Goal: Task Accomplishment & Management: Complete application form

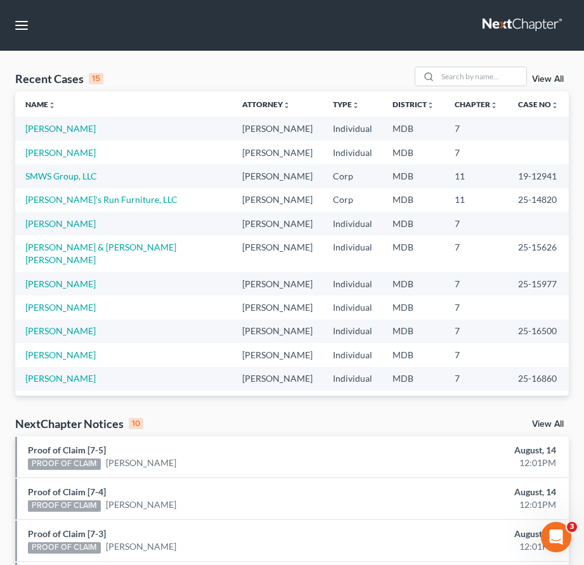
click at [508, 29] on link at bounding box center [523, 25] width 81 height 23
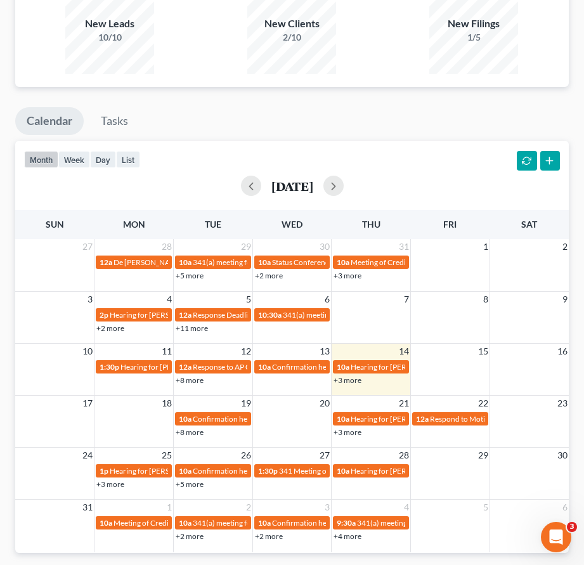
scroll to position [973, 0]
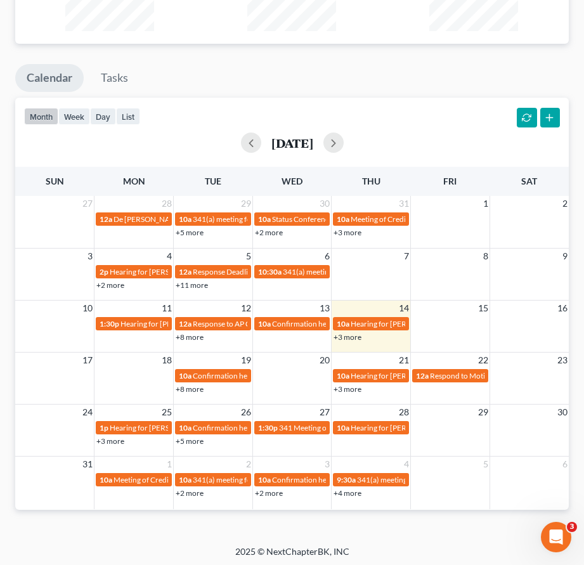
click at [346, 334] on link "+3 more" at bounding box center [348, 338] width 28 height 10
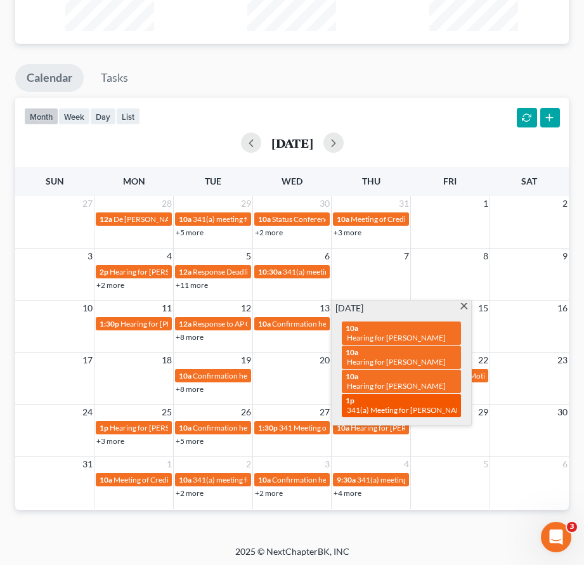
click at [364, 396] on div "1p 341(a) Meeting for Claudia Ekonomo-Rodriguez" at bounding box center [402, 406] width 112 height 20
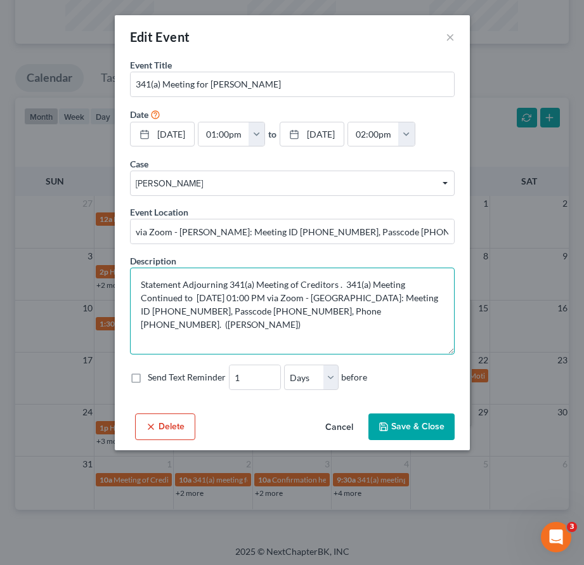
drag, startPoint x: 416, startPoint y: 297, endPoint x: 176, endPoint y: 309, distance: 239.5
click at [176, 309] on textarea "Statement Adjourning 341(a) Meeting of Creditors . 341(a) Meeting Continued to …" at bounding box center [292, 311] width 325 height 87
drag, startPoint x: 221, startPoint y: 313, endPoint x: 271, endPoint y: 313, distance: 50.1
click at [271, 313] on textarea "Statement Adjourning 341(a) Meeting of Creditors . 341(a) Meeting Continued to …" at bounding box center [292, 311] width 325 height 87
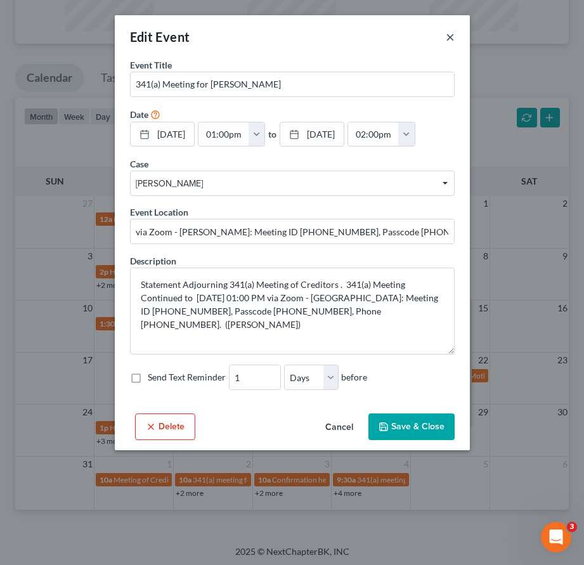
click at [451, 36] on button "×" at bounding box center [450, 36] width 9 height 15
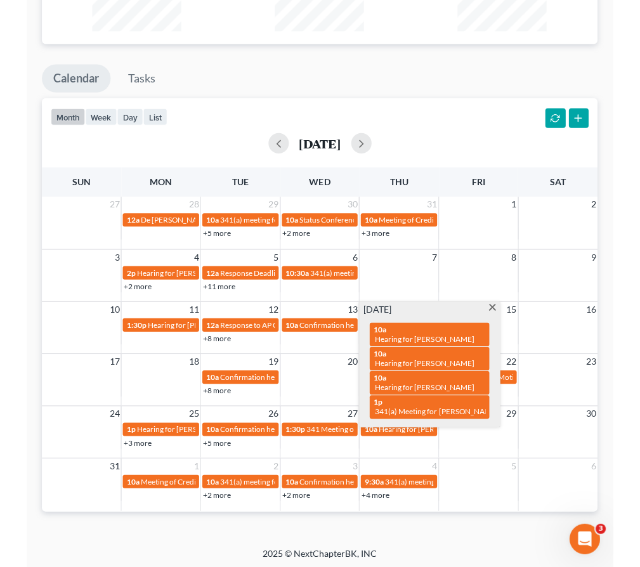
scroll to position [0, 0]
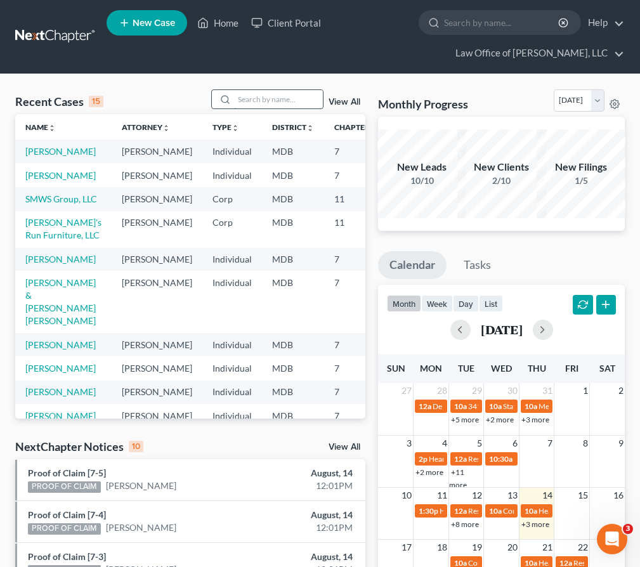
click at [282, 106] on input "search" at bounding box center [278, 99] width 89 height 18
type input "q"
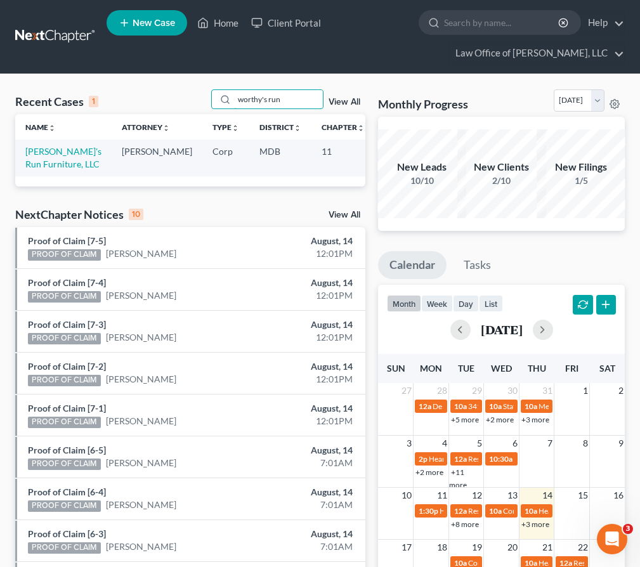
type input "worthy's run"
click at [32, 170] on td "[PERSON_NAME]'s Run Furniture, LLC" at bounding box center [63, 158] width 96 height 36
click at [30, 163] on link "[PERSON_NAME]'s Run Furniture, LLC" at bounding box center [63, 157] width 76 height 23
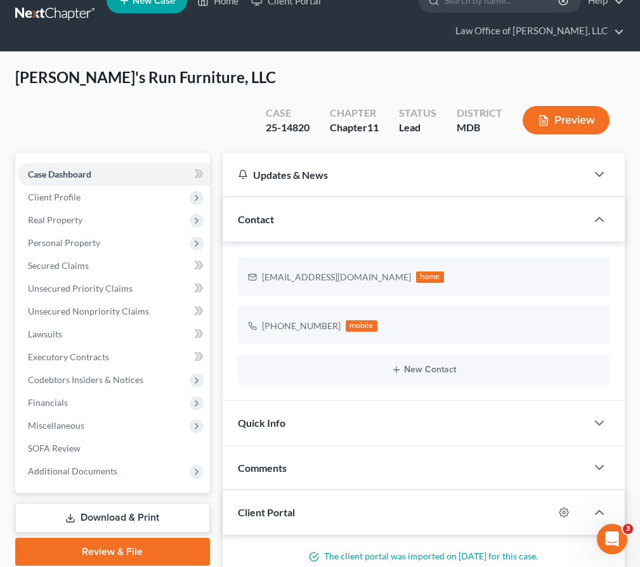
scroll to position [23, 0]
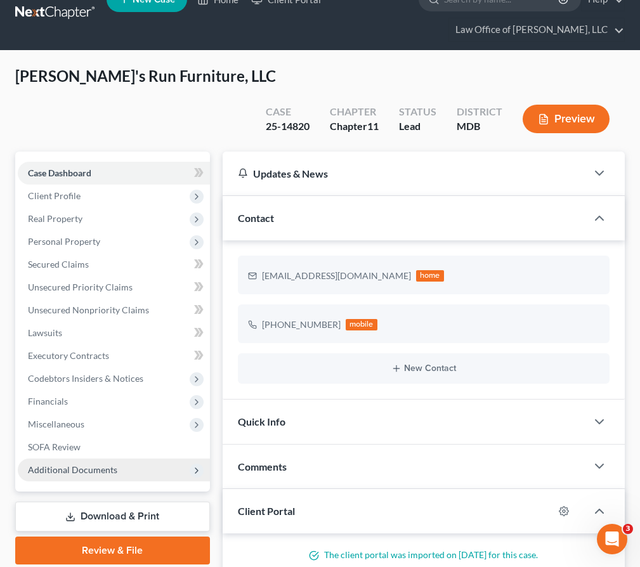
click at [101, 464] on span "Additional Documents" at bounding box center [72, 469] width 89 height 11
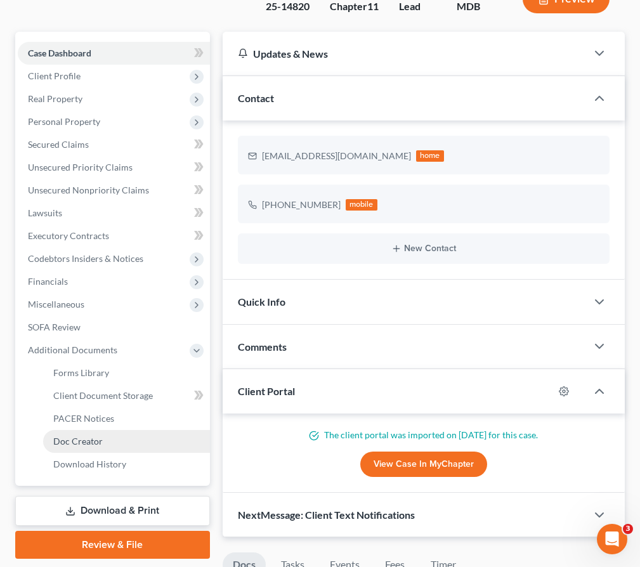
scroll to position [228, 0]
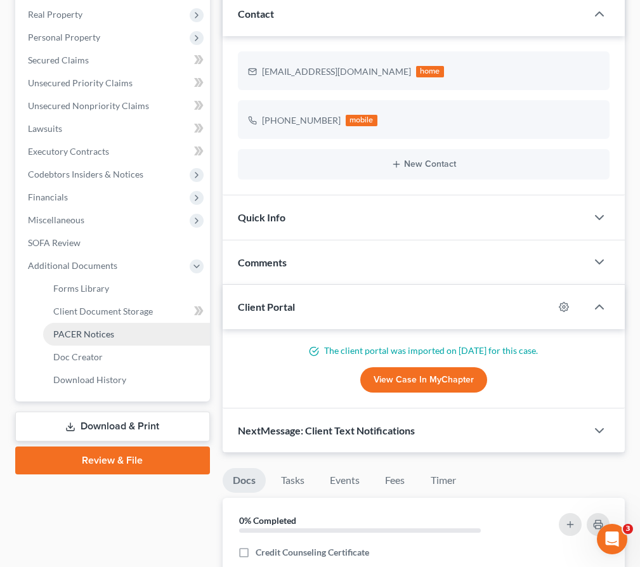
click at [91, 323] on link "PACER Notices" at bounding box center [126, 334] width 167 height 23
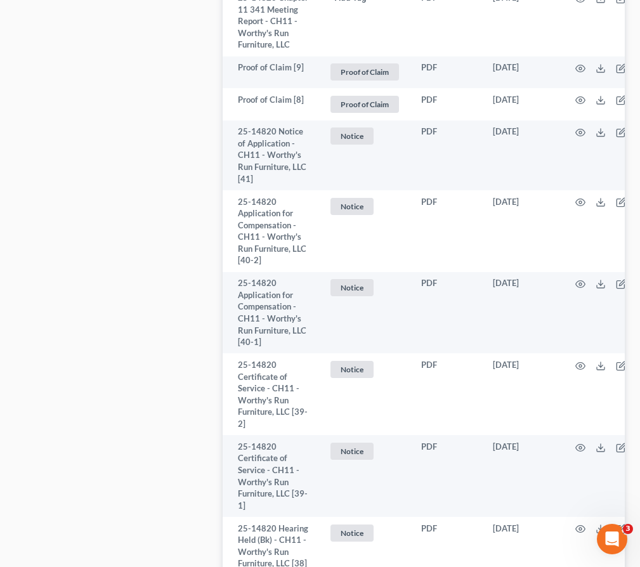
scroll to position [925, 0]
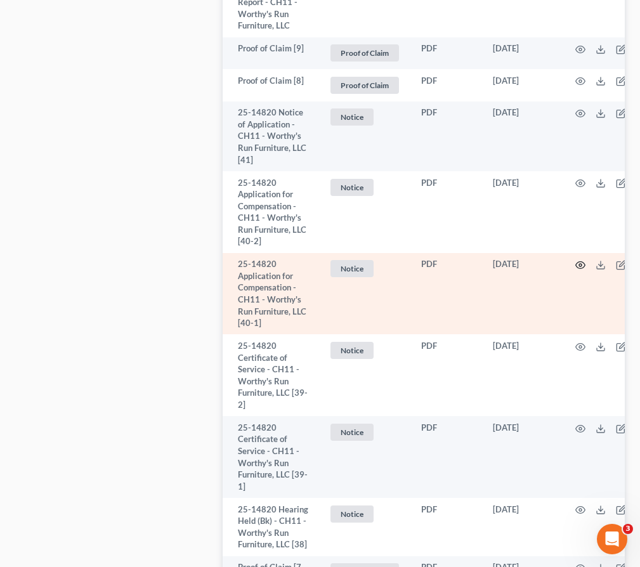
click at [576, 270] on icon "button" at bounding box center [581, 265] width 10 height 10
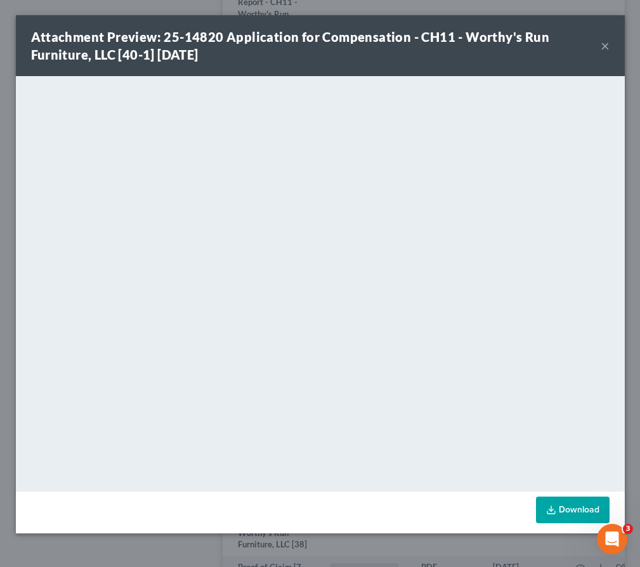
click at [584, 43] on button "×" at bounding box center [605, 45] width 9 height 15
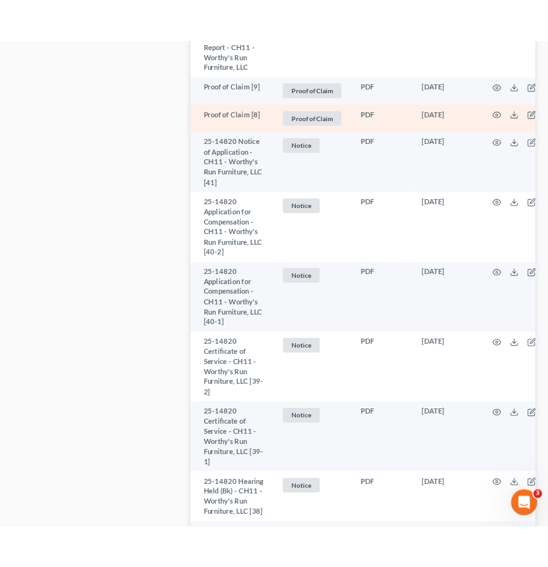
scroll to position [922, 0]
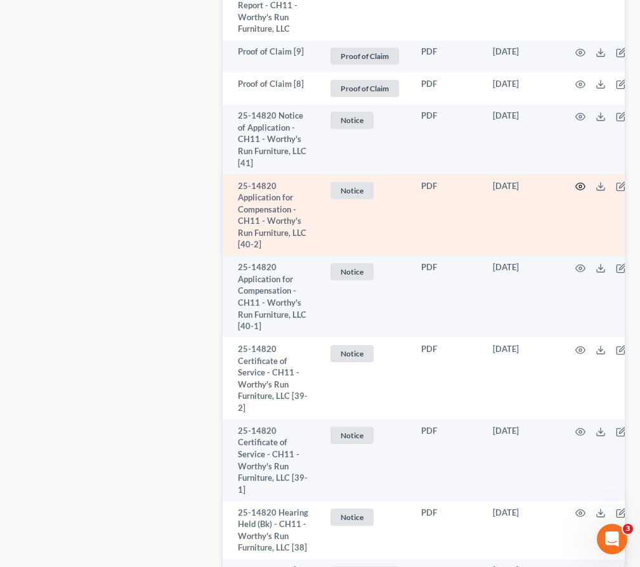
click at [576, 192] on icon "button" at bounding box center [581, 186] width 10 height 10
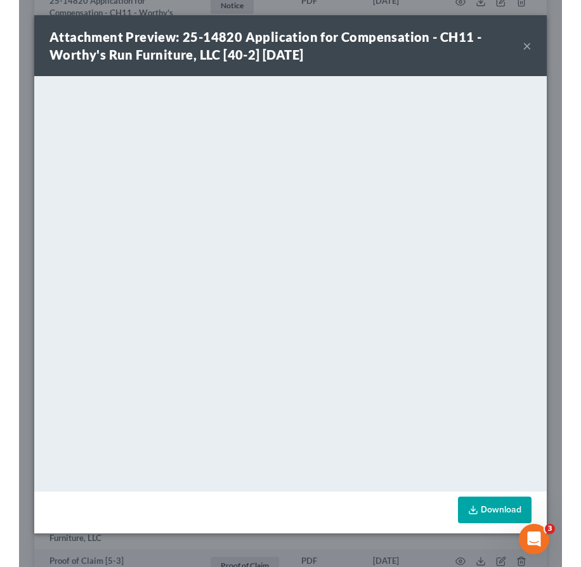
scroll to position [874, 0]
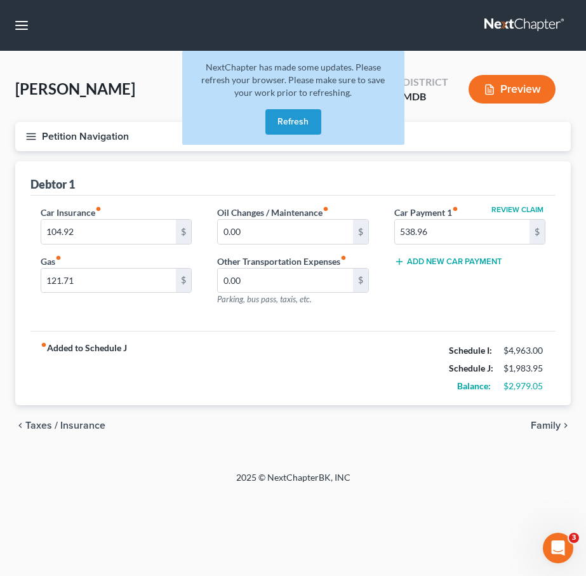
click at [286, 115] on button "Refresh" at bounding box center [293, 121] width 56 height 25
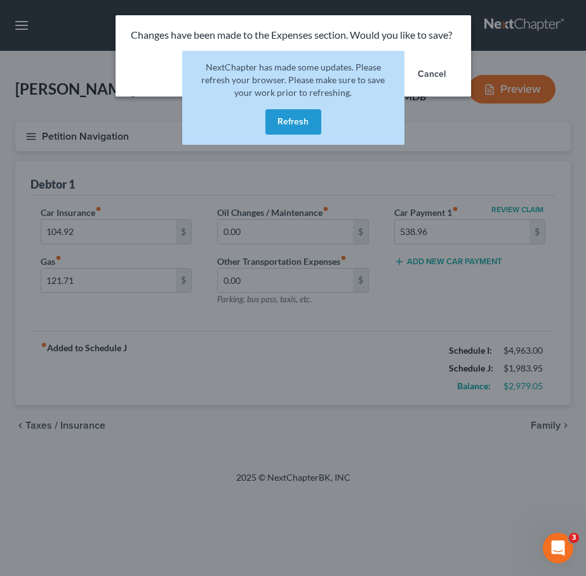
click at [298, 119] on button "Refresh" at bounding box center [293, 121] width 56 height 25
click at [290, 122] on button "Refresh" at bounding box center [293, 121] width 56 height 25
click at [298, 121] on button "Refresh" at bounding box center [293, 121] width 56 height 25
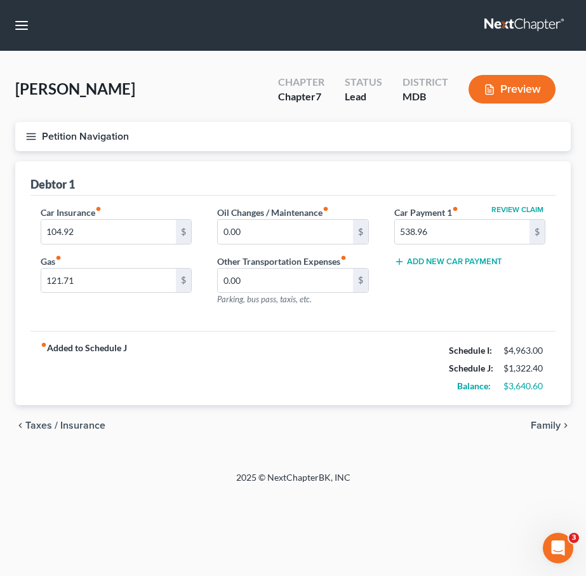
click at [502, 28] on link at bounding box center [524, 25] width 81 height 23
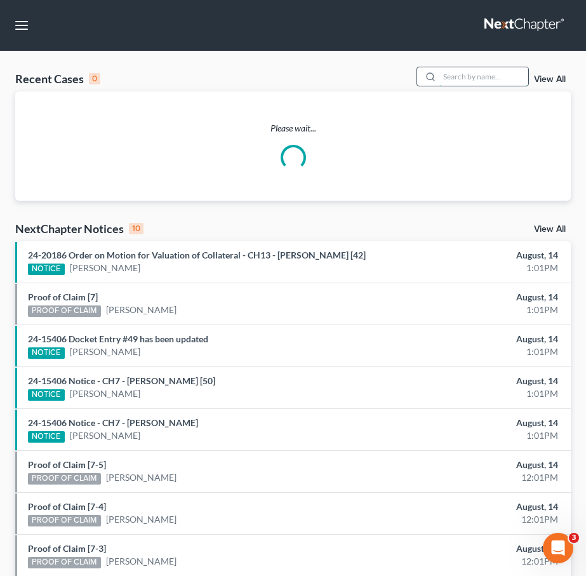
click at [452, 72] on input "search" at bounding box center [483, 76] width 89 height 18
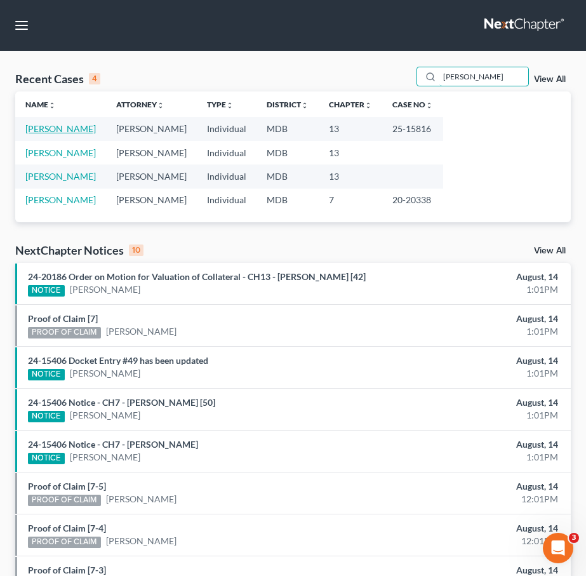
type input "[PERSON_NAME]"
click at [96, 125] on link "[PERSON_NAME]" at bounding box center [60, 128] width 70 height 11
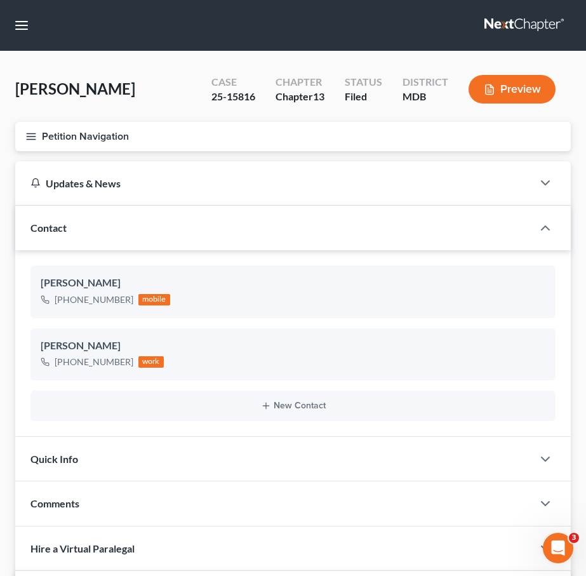
click at [25, 142] on icon "button" at bounding box center [30, 136] width 11 height 11
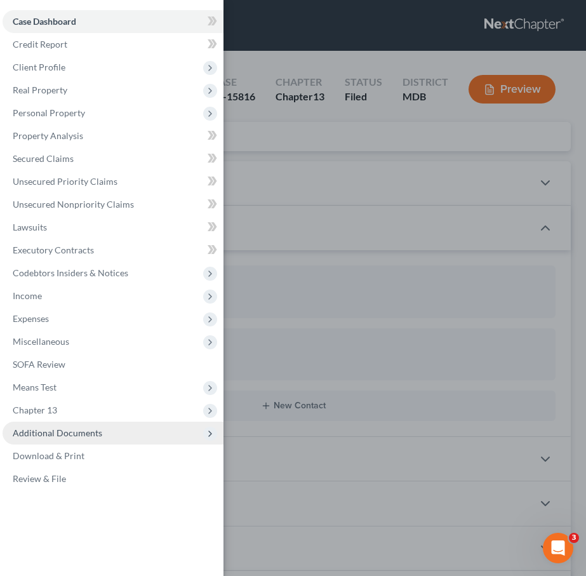
click at [77, 423] on span "Additional Documents" at bounding box center [113, 432] width 221 height 23
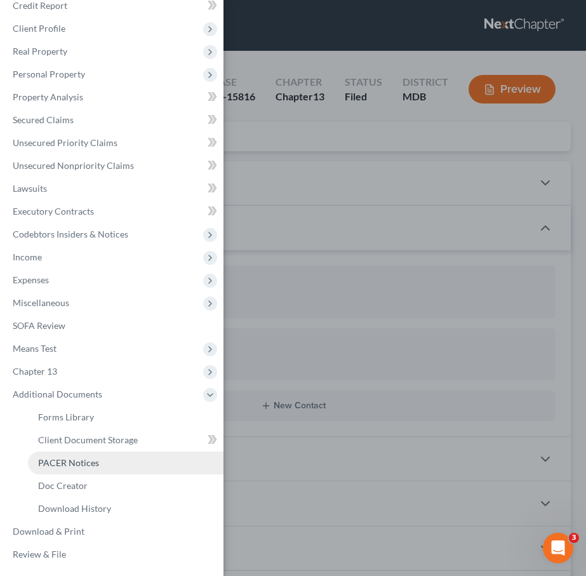
click at [77, 461] on span "PACER Notices" at bounding box center [68, 462] width 61 height 11
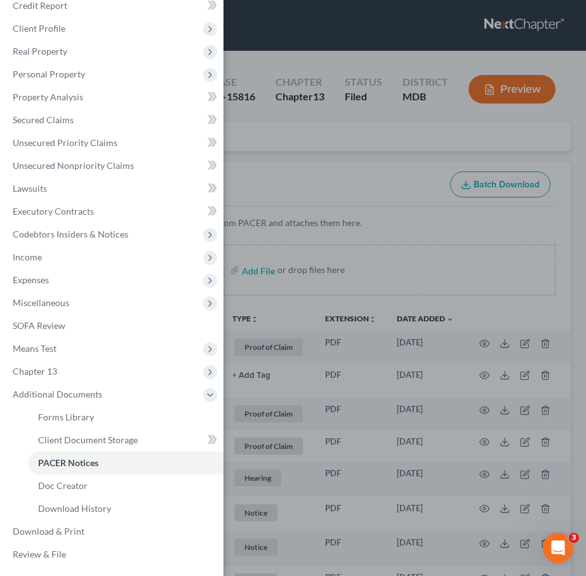
click at [317, 192] on div "Case Dashboard Payments Invoices Payments Payments Credit Report Client Profile" at bounding box center [293, 288] width 586 height 576
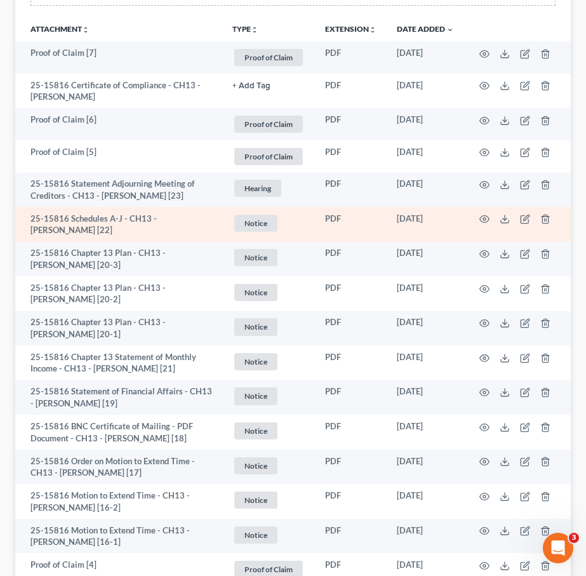
scroll to position [289, 0]
click at [484, 225] on icon "button" at bounding box center [484, 219] width 10 height 10
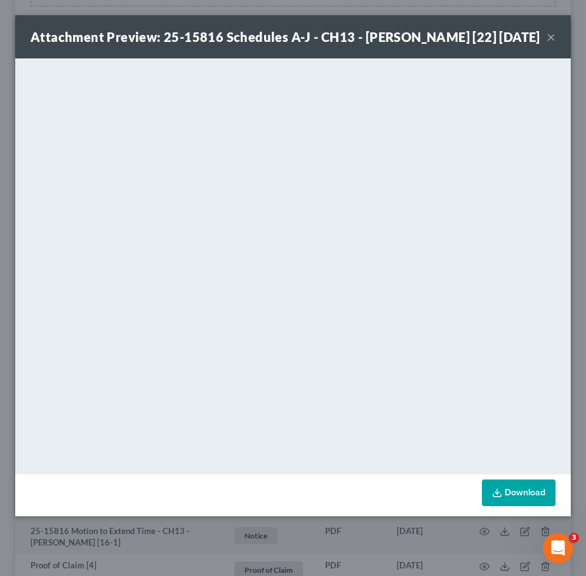
click at [551, 44] on button "×" at bounding box center [550, 36] width 9 height 15
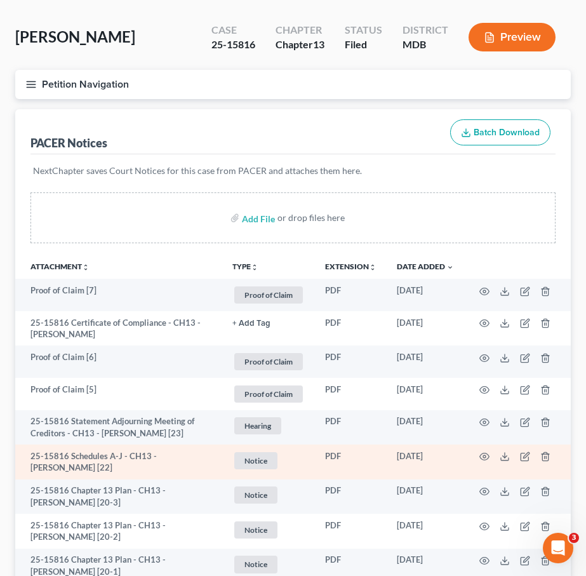
scroll to position [0, 0]
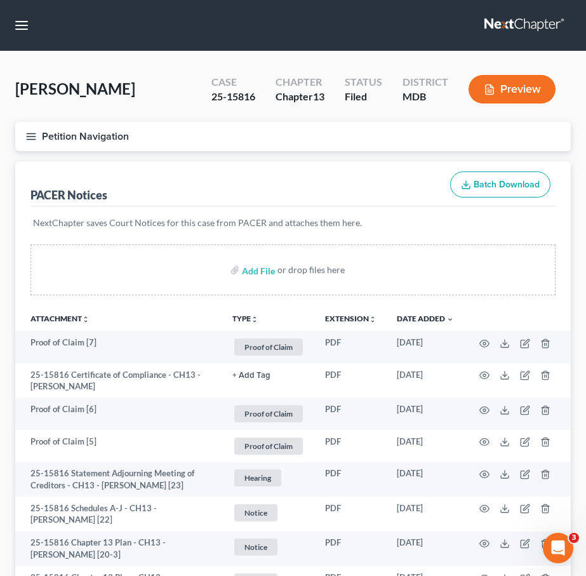
click at [32, 133] on line "button" at bounding box center [31, 133] width 9 height 0
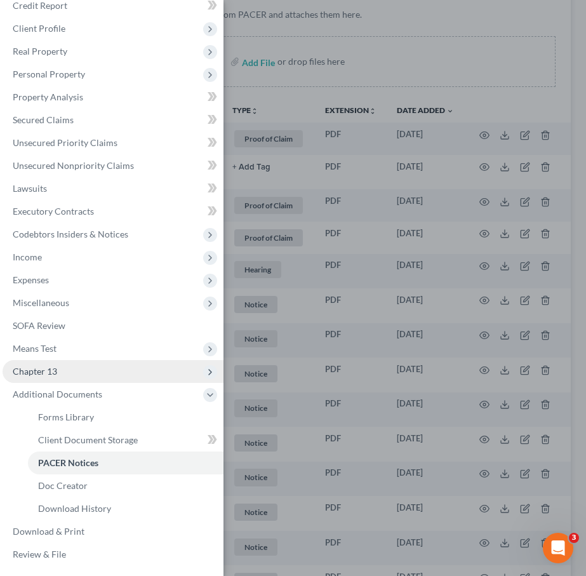
scroll to position [221, 0]
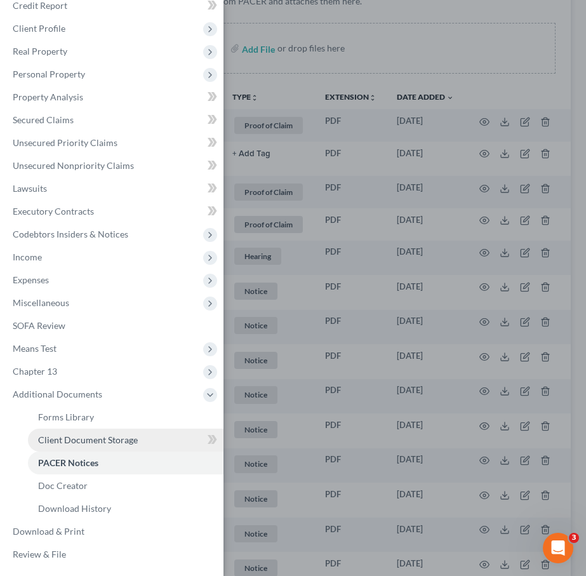
click at [78, 438] on span "Client Document Storage" at bounding box center [88, 439] width 100 height 11
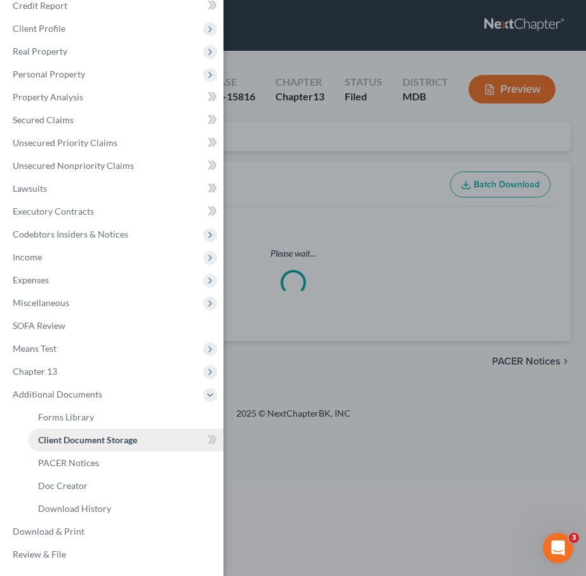
select select "14"
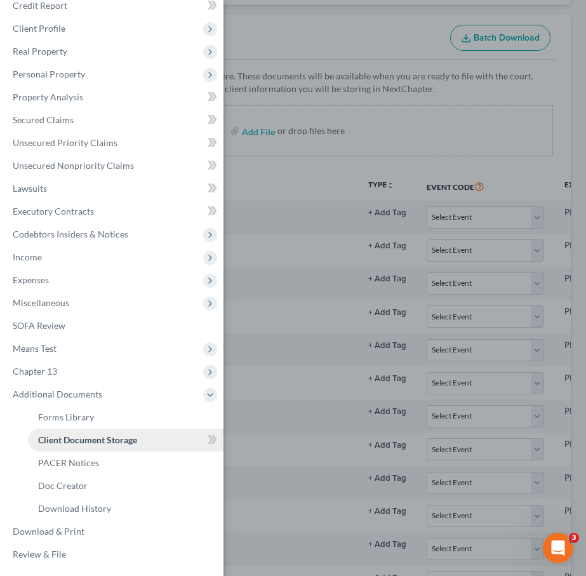
scroll to position [216, 0]
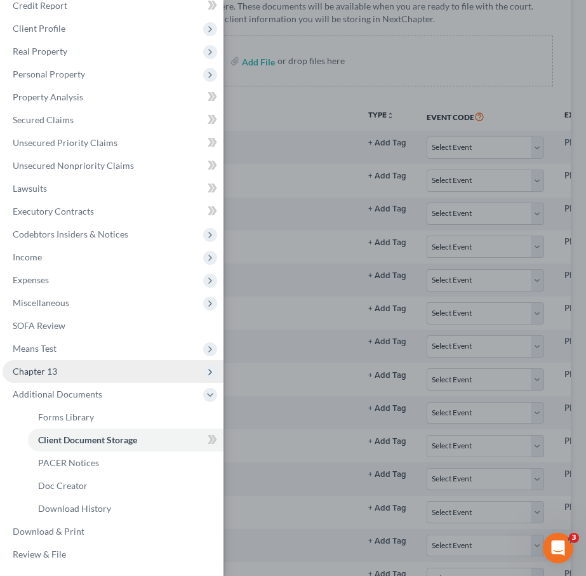
click at [43, 371] on span "Chapter 13" at bounding box center [35, 370] width 44 height 11
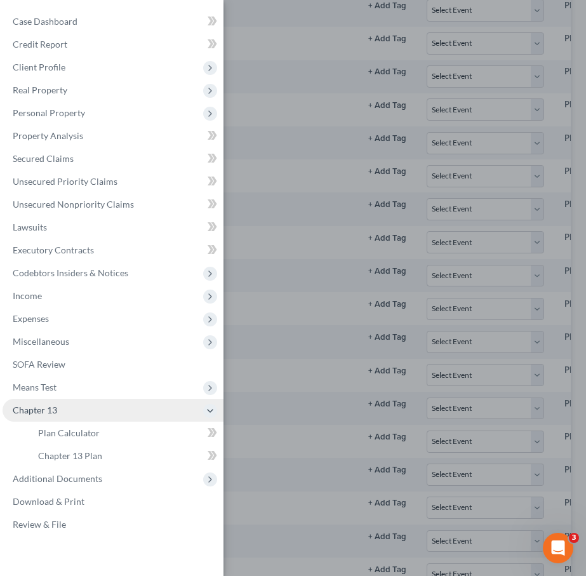
scroll to position [398, 0]
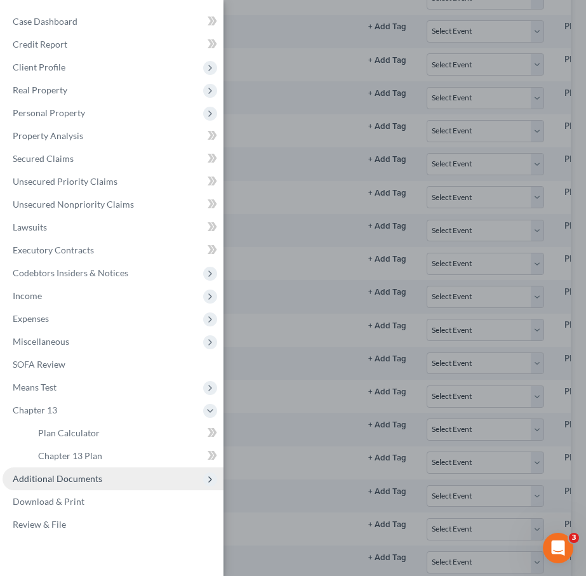
click at [48, 471] on span "Additional Documents" at bounding box center [113, 478] width 221 height 23
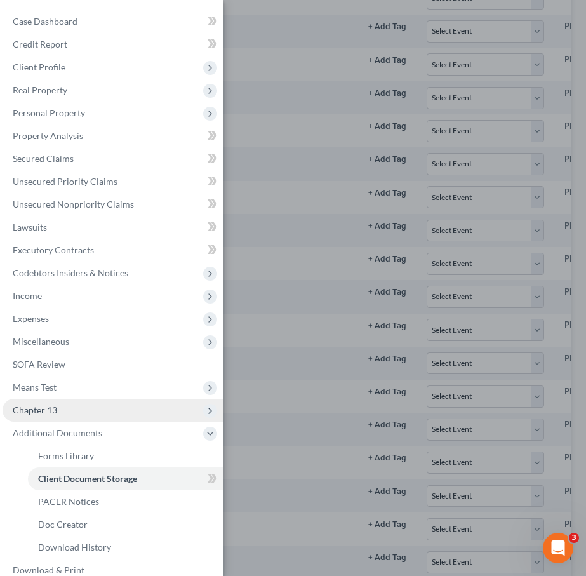
click at [63, 411] on span "Chapter 13" at bounding box center [113, 409] width 221 height 23
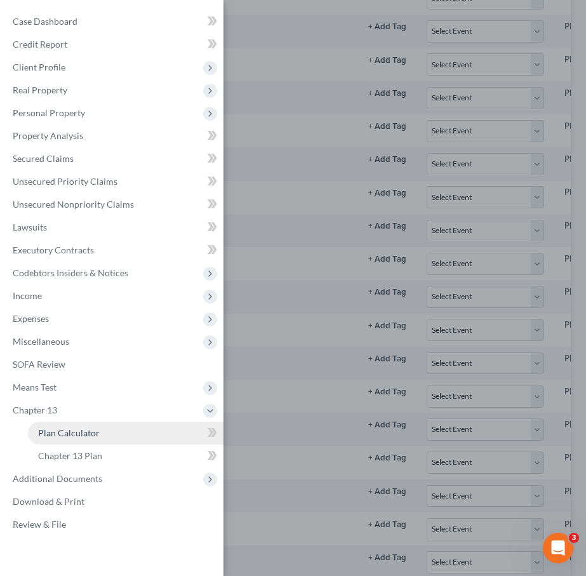
click at [59, 430] on span "Plan Calculator" at bounding box center [69, 432] width 62 height 11
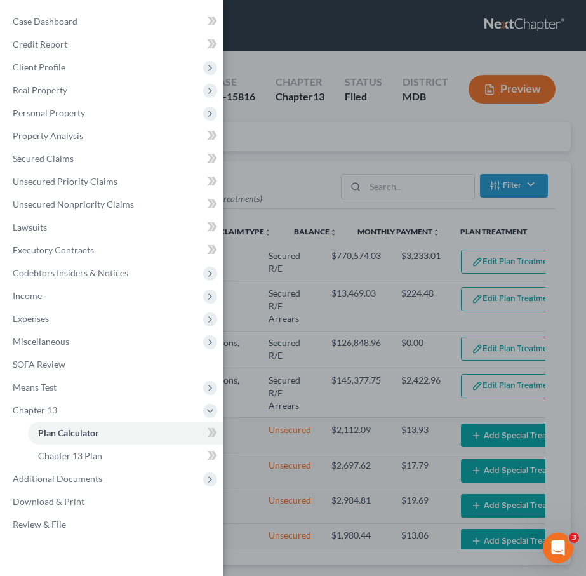
click at [286, 199] on div "Case Dashboard Payments Invoices Payments Payments Credit Report Client Profile" at bounding box center [293, 288] width 586 height 576
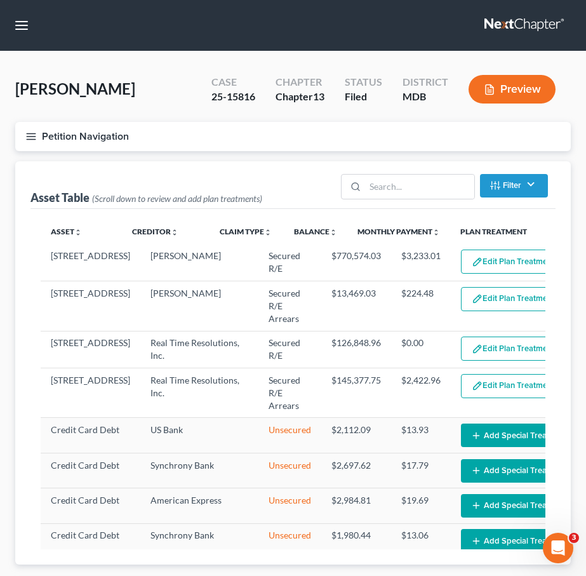
select select "59"
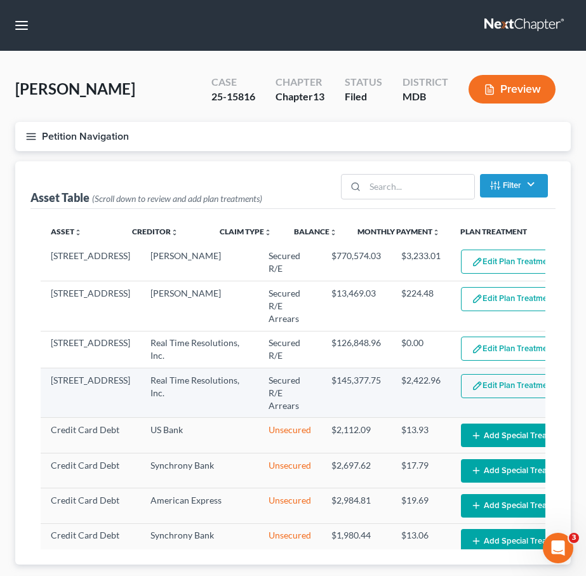
click at [473, 398] on button "Edit Plan Treatment" at bounding box center [513, 386] width 104 height 24
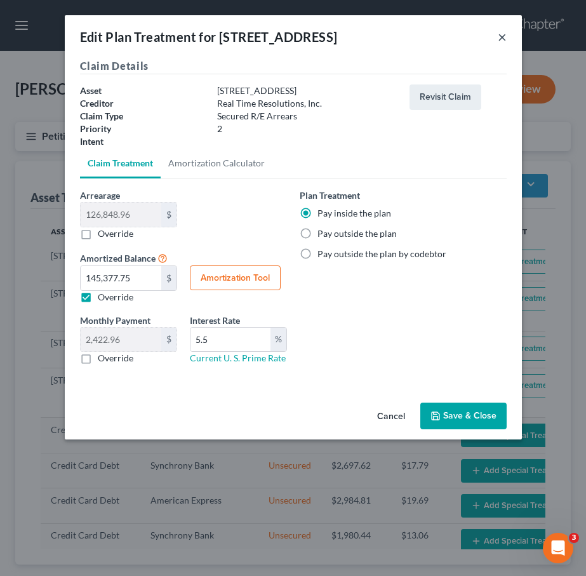
click at [497, 40] on div "Edit Plan Treatment for 17800 Cormorant Lane ×" at bounding box center [293, 36] width 457 height 43
click at [497, 40] on button "×" at bounding box center [501, 36] width 9 height 15
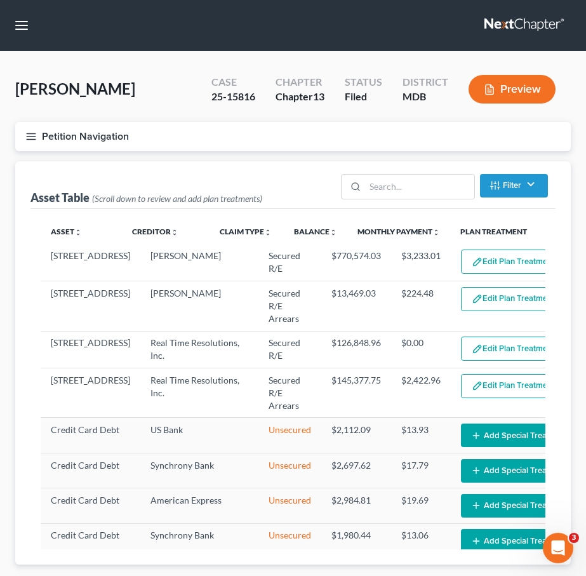
click at [29, 151] on button "Petition Navigation" at bounding box center [292, 136] width 555 height 29
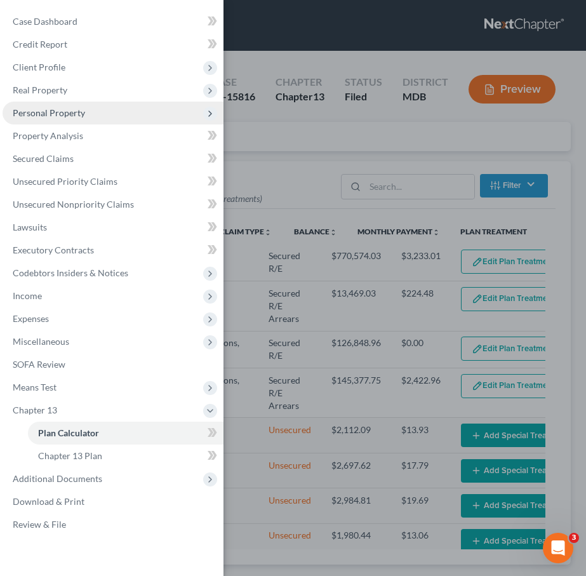
click at [38, 112] on span "Personal Property" at bounding box center [49, 112] width 72 height 11
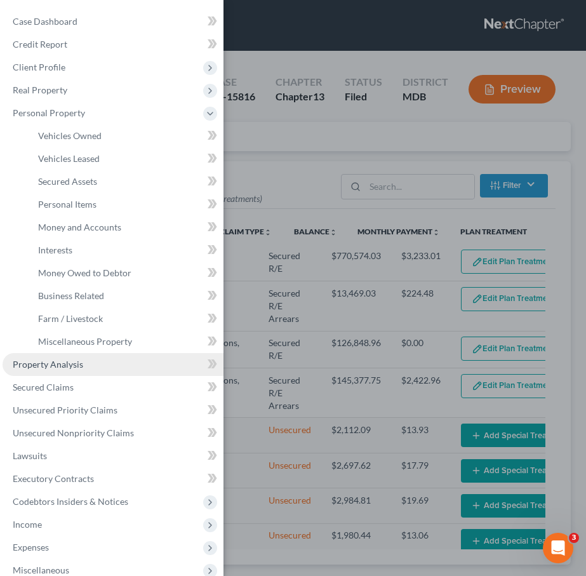
click at [36, 367] on span "Property Analysis" at bounding box center [48, 364] width 70 height 11
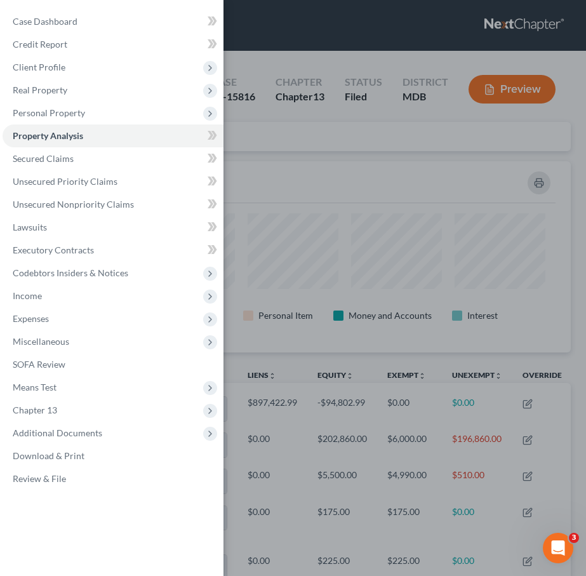
scroll to position [191, 555]
click at [341, 51] on div "Case Dashboard Payments Invoices Payments Payments Credit Report Client Profile" at bounding box center [293, 288] width 586 height 576
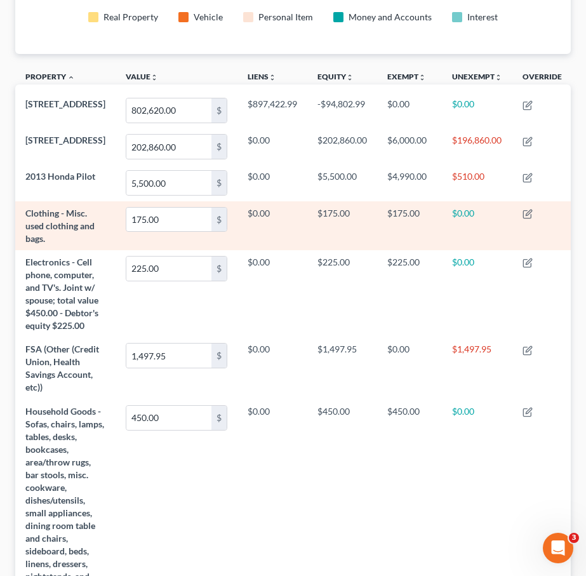
scroll to position [0, 0]
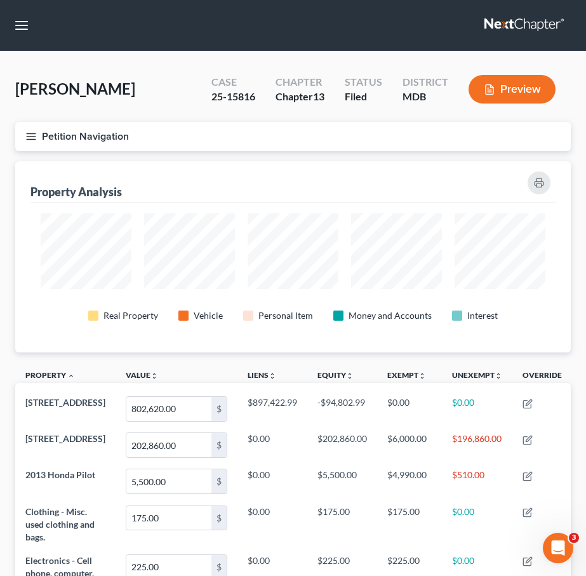
click at [517, 20] on link at bounding box center [524, 25] width 81 height 23
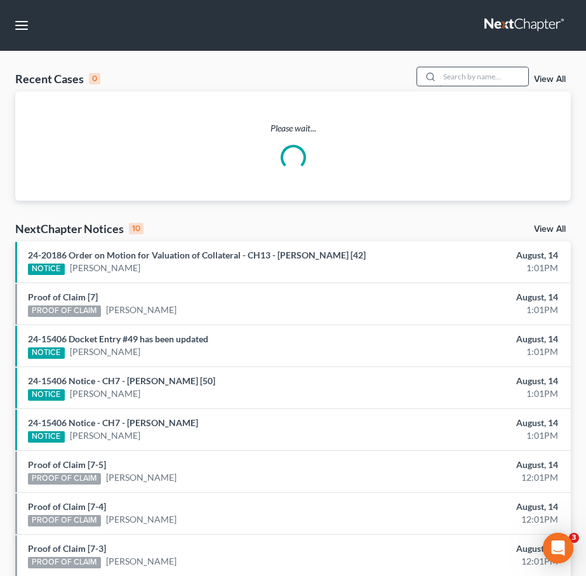
click at [482, 75] on input "search" at bounding box center [483, 76] width 89 height 18
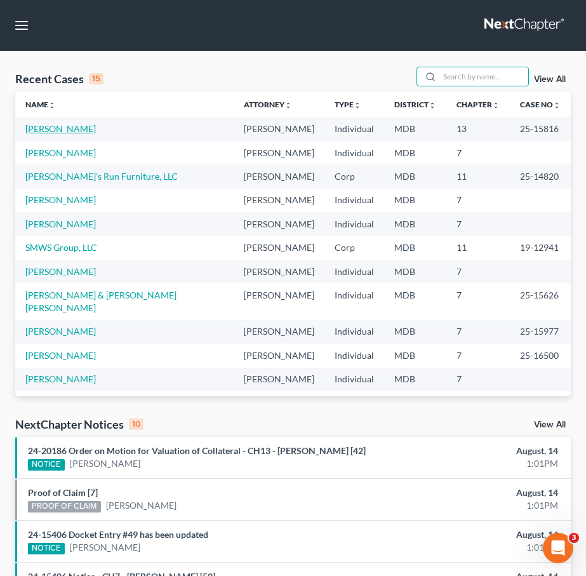
click at [63, 126] on link "[PERSON_NAME]" at bounding box center [60, 128] width 70 height 11
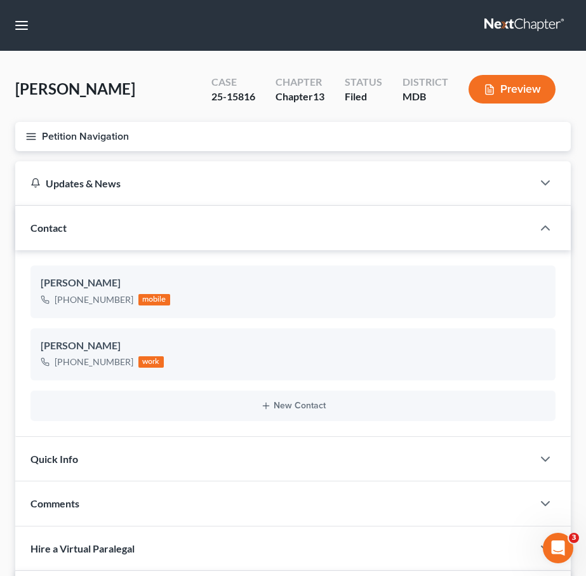
click at [30, 142] on icon "button" at bounding box center [30, 136] width 11 height 11
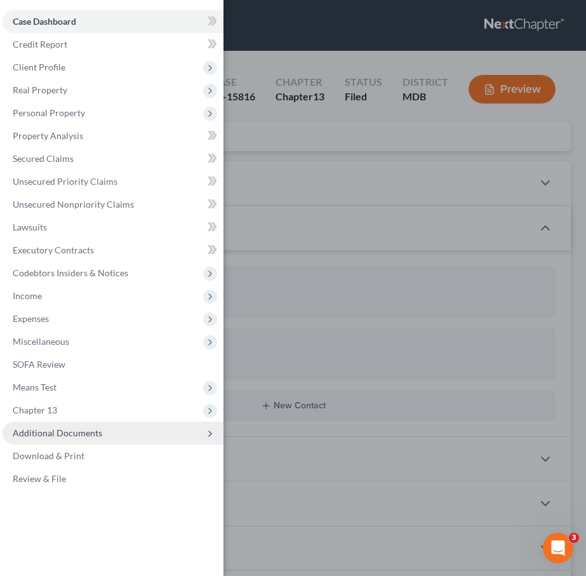
click at [91, 436] on span "Additional Documents" at bounding box center [57, 432] width 89 height 11
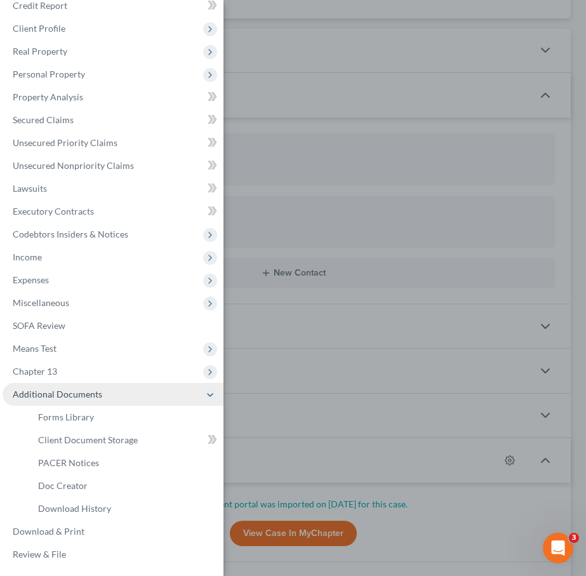
scroll to position [148, 0]
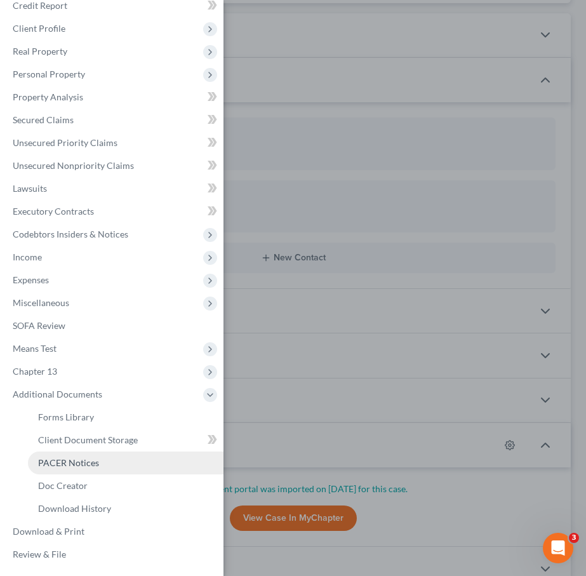
click at [77, 461] on span "PACER Notices" at bounding box center [68, 462] width 61 height 11
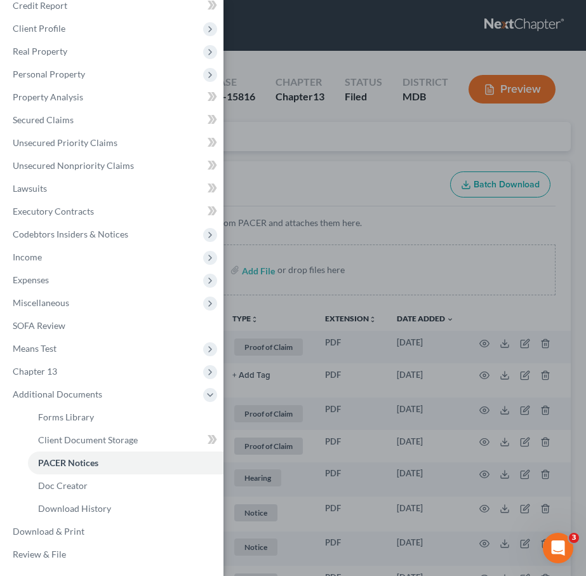
click at [282, 188] on div "Case Dashboard Payments Invoices Payments Payments Credit Report Client Profile" at bounding box center [293, 288] width 586 height 576
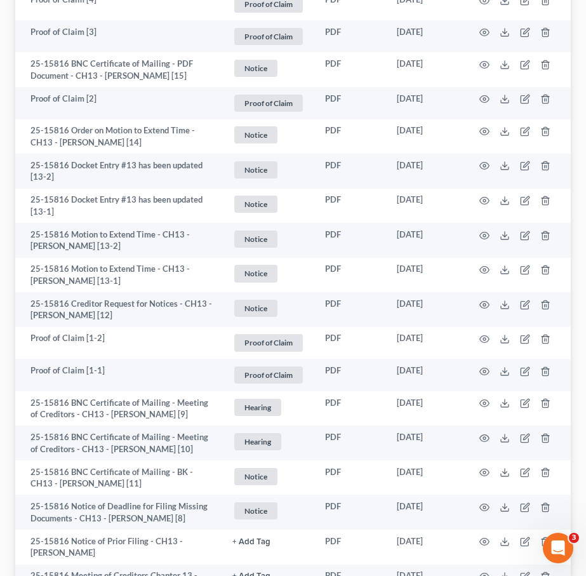
scroll to position [889, 0]
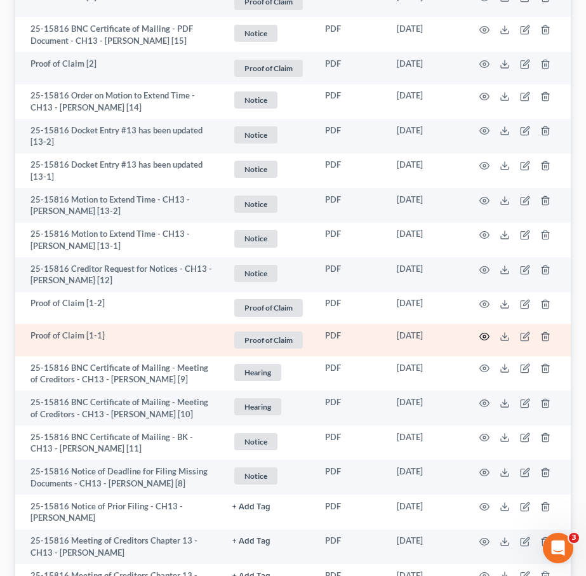
click at [484, 341] on icon "button" at bounding box center [484, 336] width 10 height 10
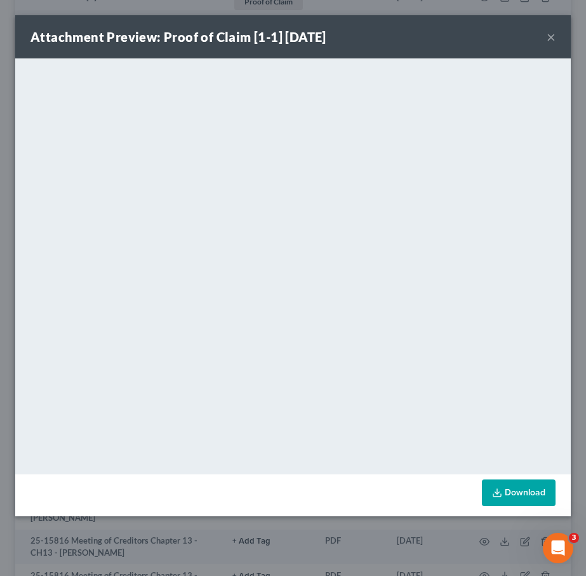
click at [551, 34] on button "×" at bounding box center [550, 36] width 9 height 15
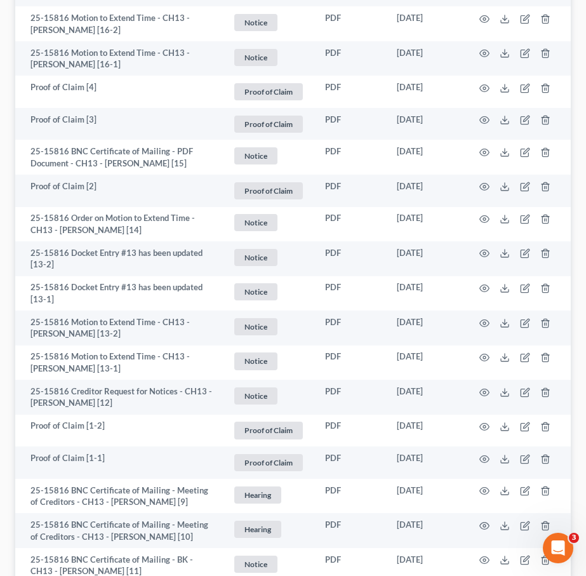
scroll to position [751, 0]
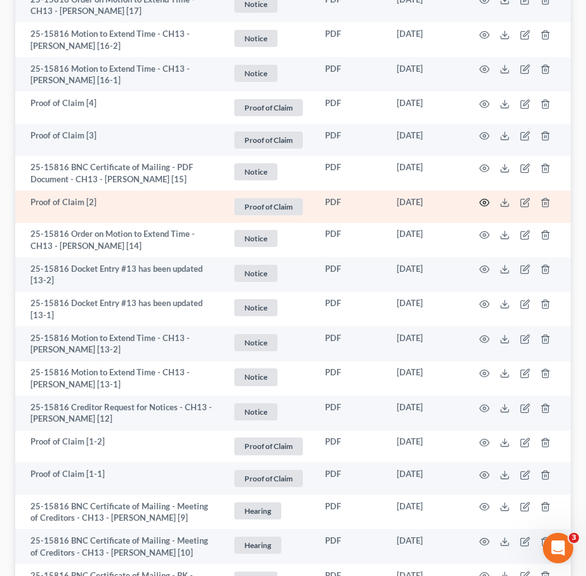
click at [485, 207] on icon "button" at bounding box center [484, 202] width 10 height 10
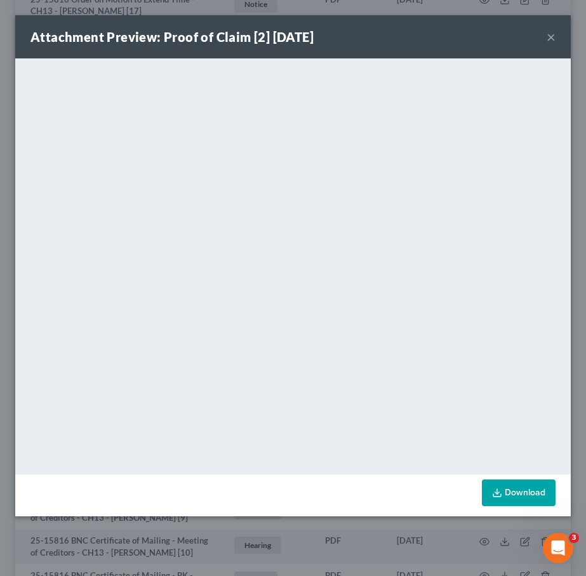
click at [553, 35] on button "×" at bounding box center [550, 36] width 9 height 15
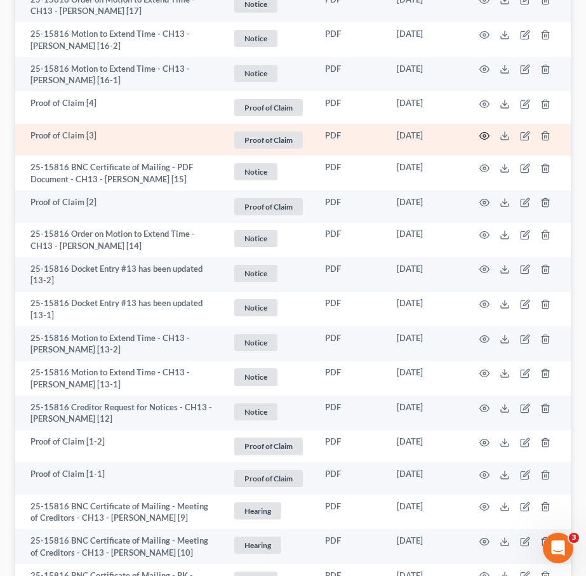
click at [485, 141] on icon "button" at bounding box center [484, 136] width 10 height 10
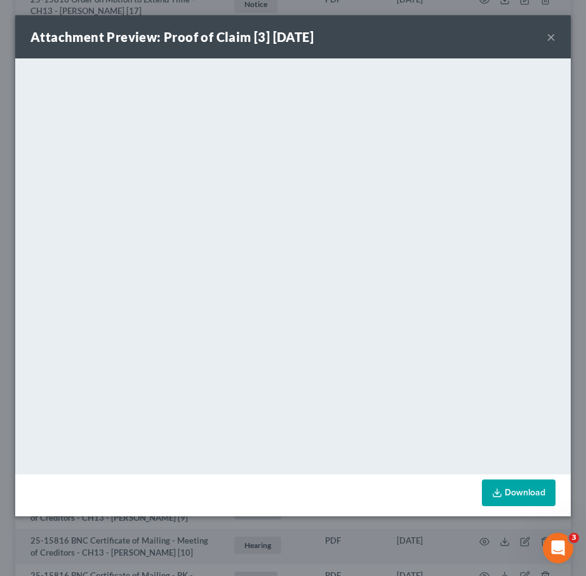
click at [551, 35] on button "×" at bounding box center [550, 36] width 9 height 15
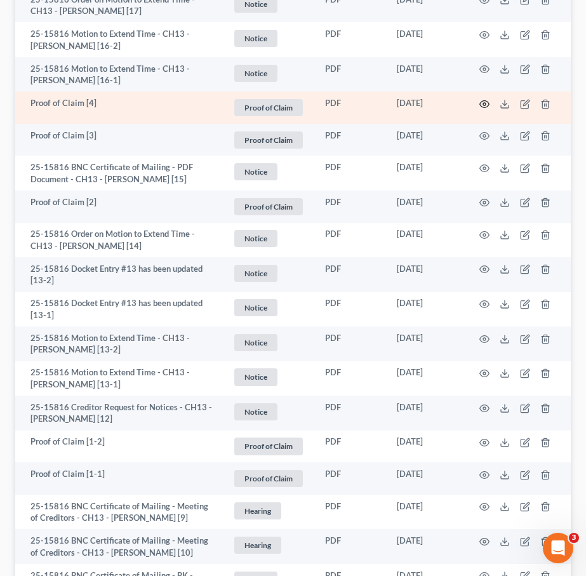
click at [480, 109] on icon "button" at bounding box center [484, 104] width 10 height 10
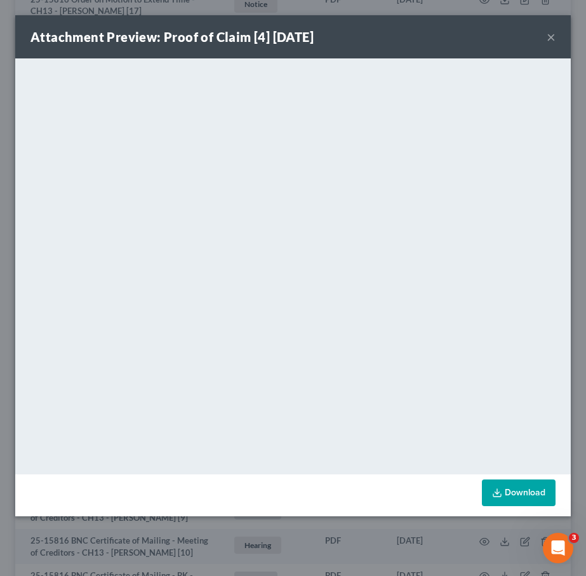
click at [551, 37] on button "×" at bounding box center [550, 36] width 9 height 15
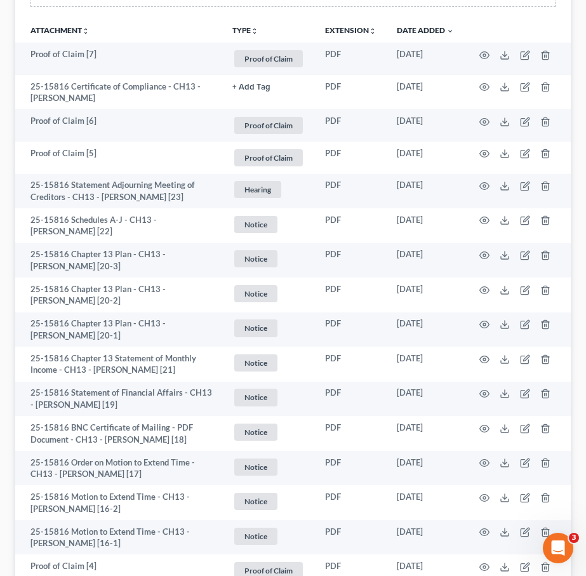
scroll to position [284, 0]
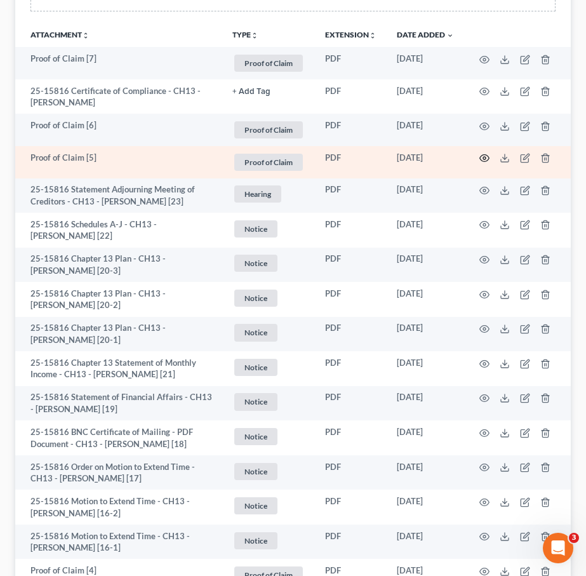
click at [484, 163] on icon "button" at bounding box center [484, 158] width 10 height 10
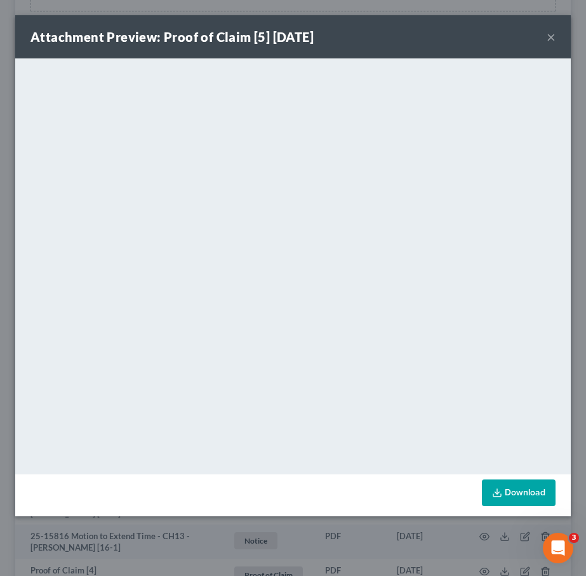
click at [550, 34] on button "×" at bounding box center [550, 36] width 9 height 15
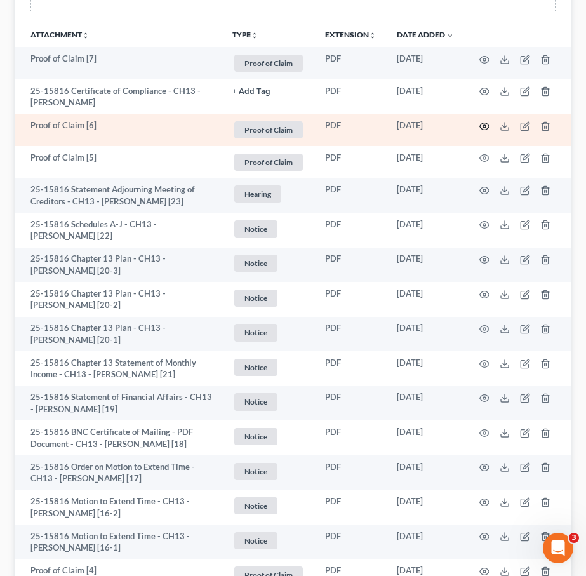
click at [484, 128] on circle "button" at bounding box center [484, 126] width 3 height 3
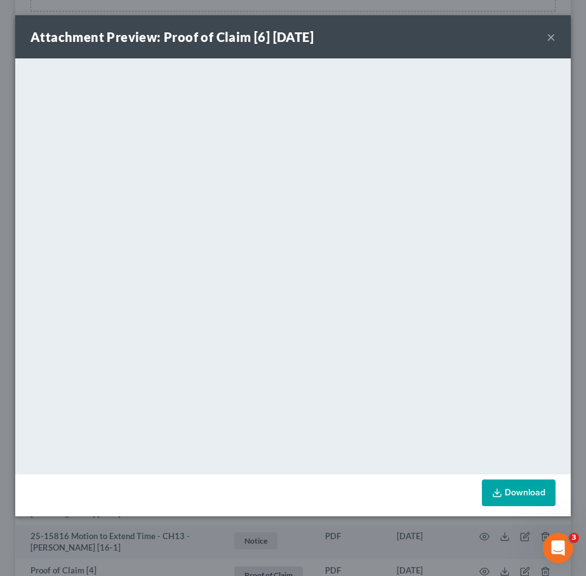
click at [548, 41] on button "×" at bounding box center [550, 36] width 9 height 15
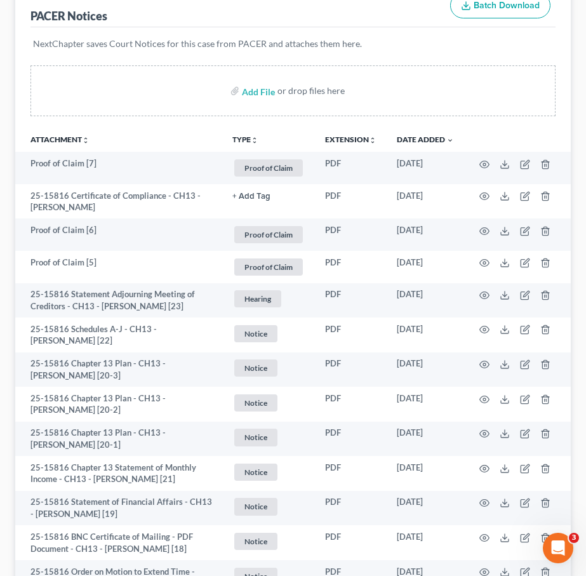
scroll to position [143, 0]
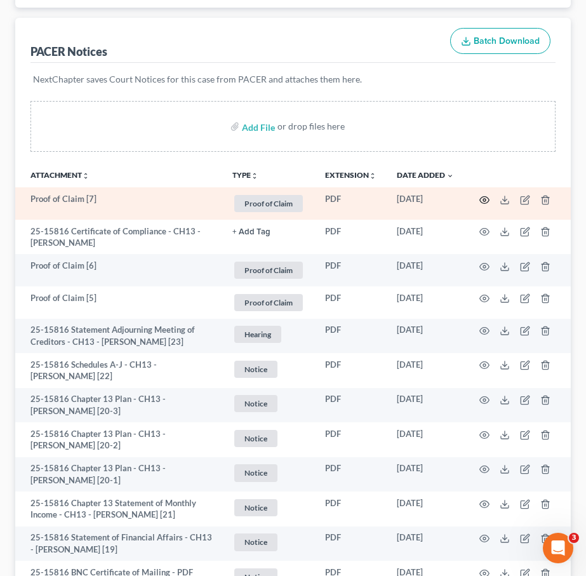
click at [483, 205] on icon "button" at bounding box center [484, 200] width 10 height 10
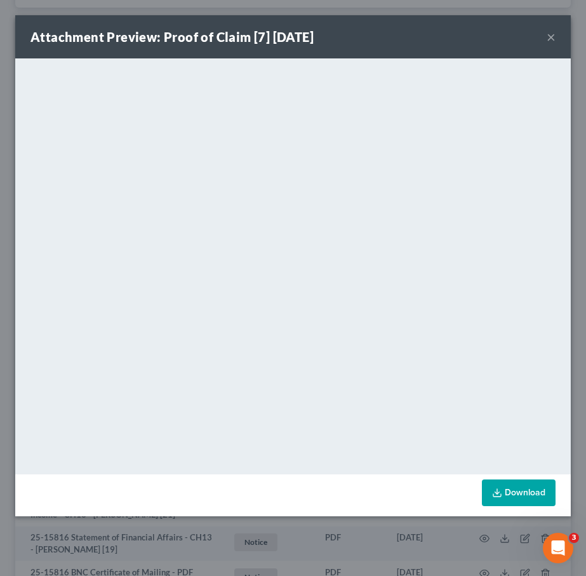
click at [550, 38] on button "×" at bounding box center [550, 36] width 9 height 15
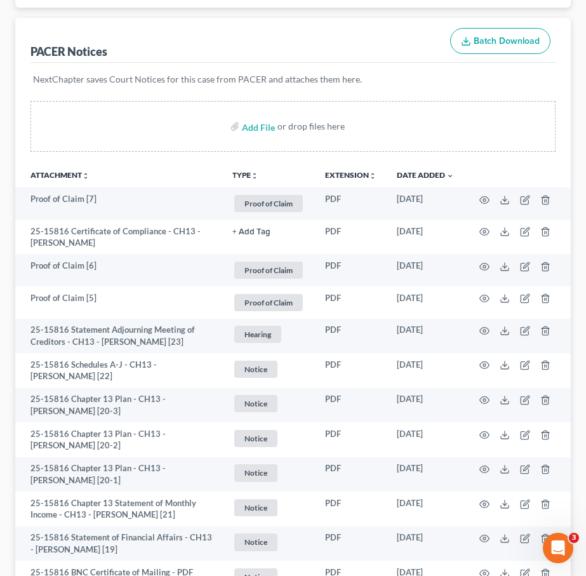
scroll to position [0, 0]
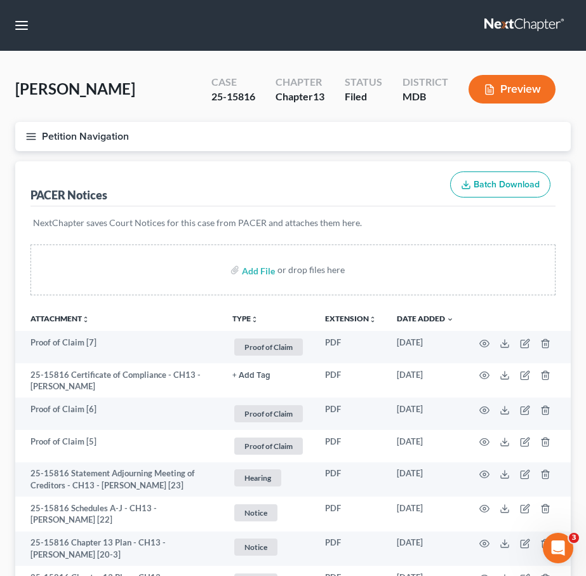
click at [32, 142] on icon "button" at bounding box center [30, 136] width 11 height 11
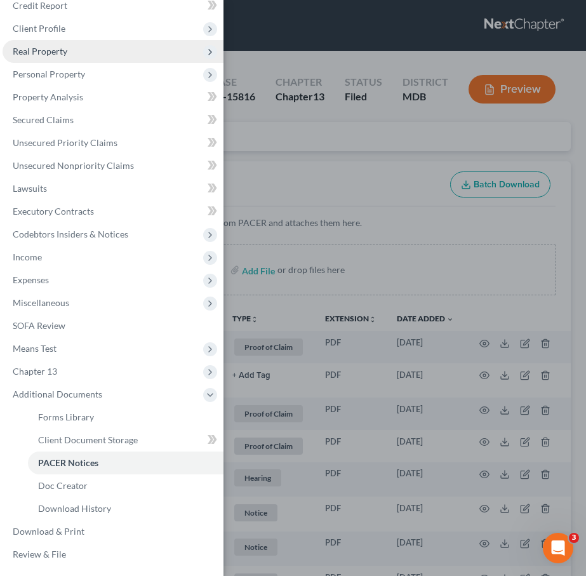
click at [39, 50] on span "Real Property" at bounding box center [40, 51] width 55 height 11
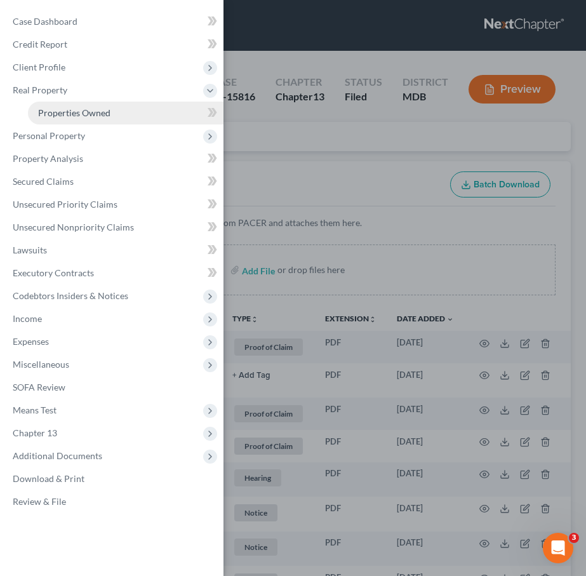
click at [61, 107] on span "Properties Owned" at bounding box center [74, 112] width 72 height 11
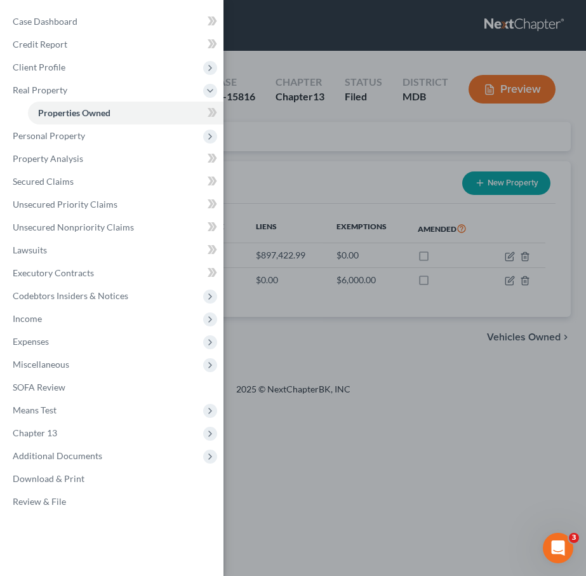
click at [267, 191] on div "Case Dashboard Payments Invoices Payments Payments Credit Report Client Profile" at bounding box center [293, 288] width 586 height 576
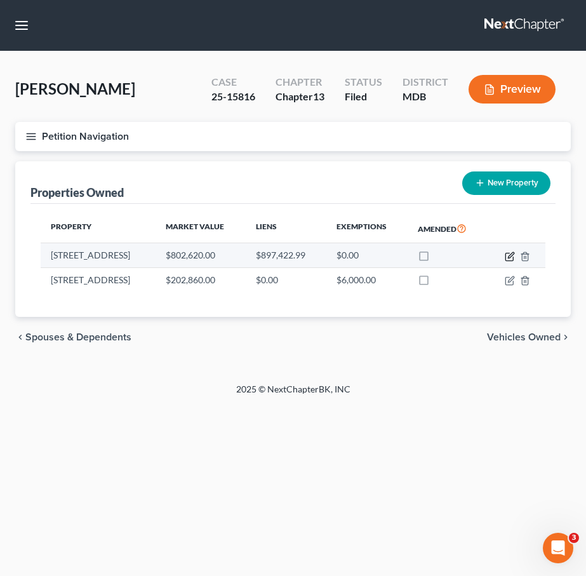
click at [506, 261] on icon "button" at bounding box center [509, 256] width 10 height 10
select select "21"
select select "3"
select select "5"
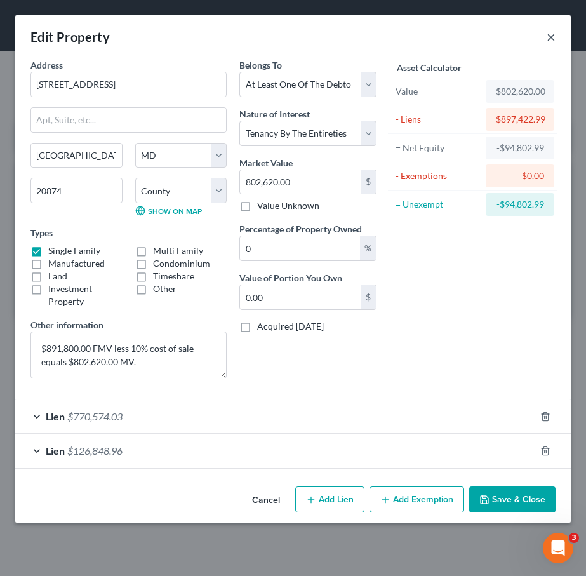
click at [548, 37] on button "×" at bounding box center [550, 36] width 9 height 15
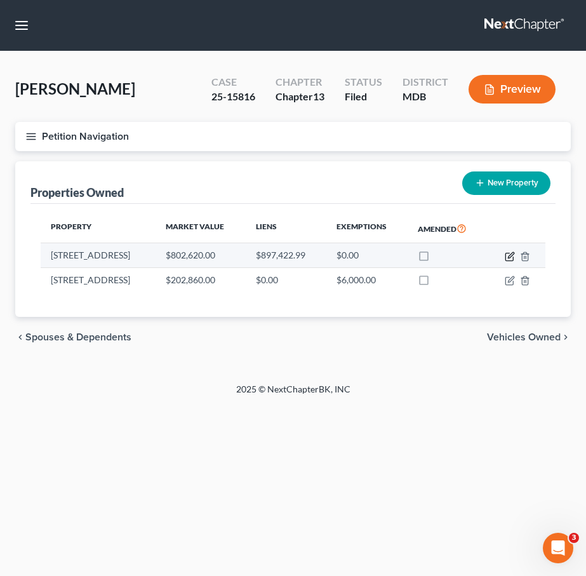
click at [508, 258] on icon "button" at bounding box center [511, 255] width 6 height 6
select select "21"
select select "15"
select select "3"
select select "5"
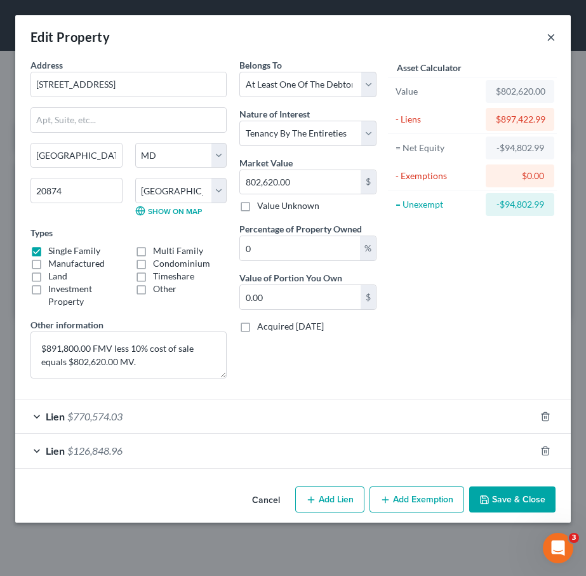
click at [548, 36] on button "×" at bounding box center [550, 36] width 9 height 15
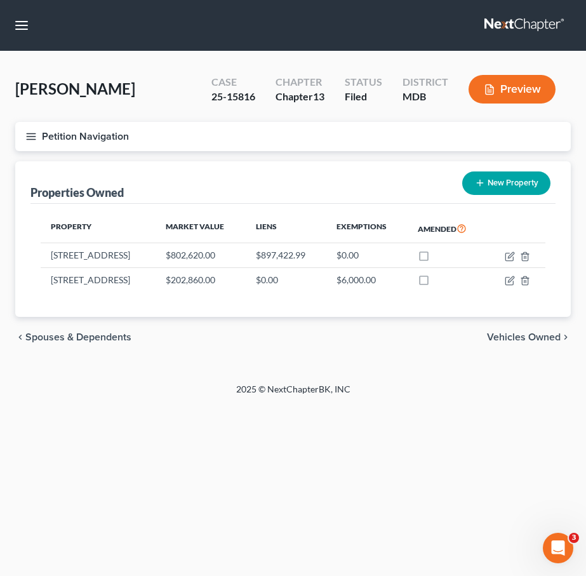
click at [33, 142] on icon "button" at bounding box center [30, 136] width 11 height 11
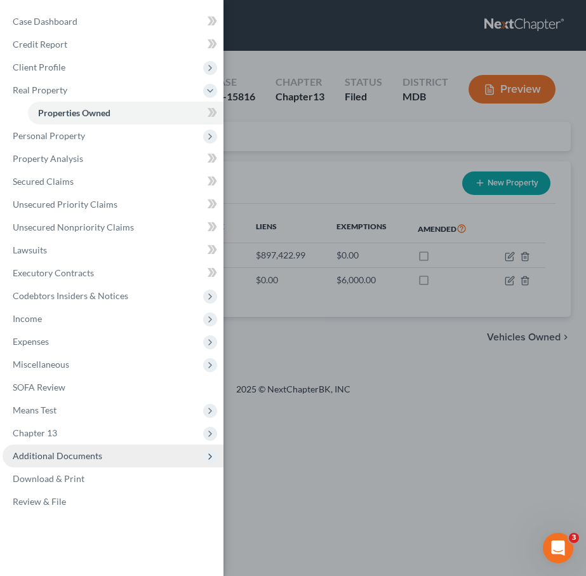
click at [39, 461] on span "Additional Documents" at bounding box center [113, 455] width 221 height 23
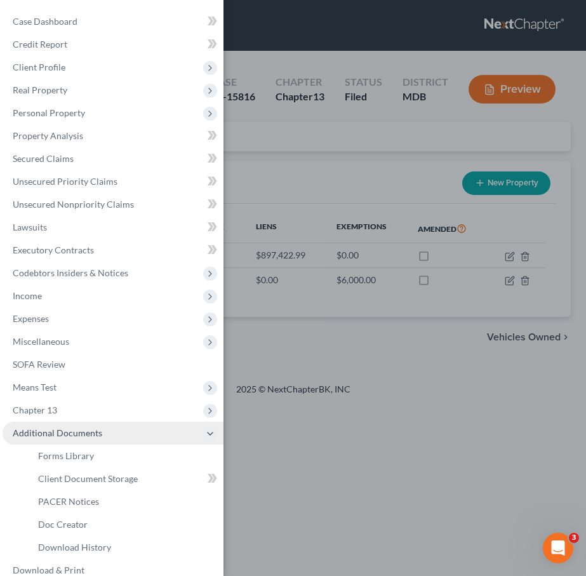
scroll to position [39, 0]
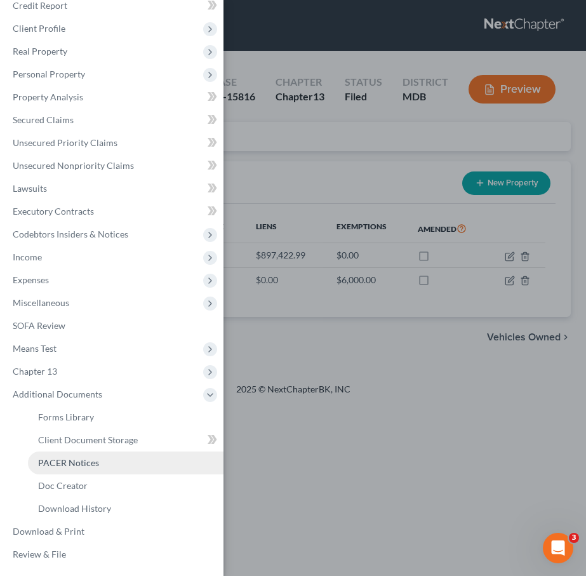
click at [42, 459] on span "PACER Notices" at bounding box center [68, 462] width 61 height 11
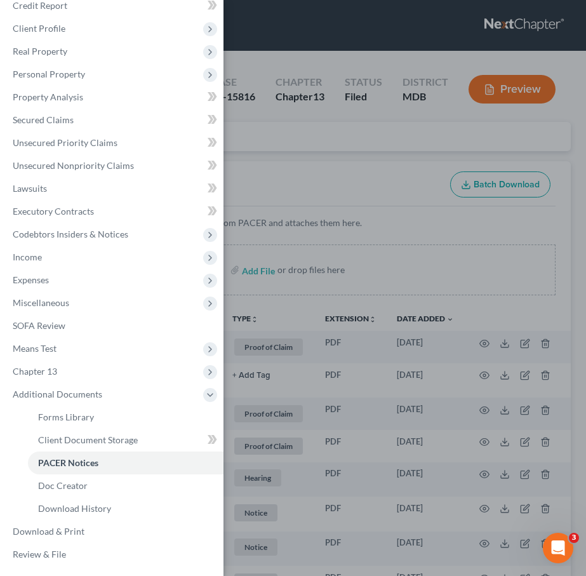
click at [267, 171] on div "Case Dashboard Payments Invoices Payments Payments Credit Report Client Profile" at bounding box center [293, 288] width 586 height 576
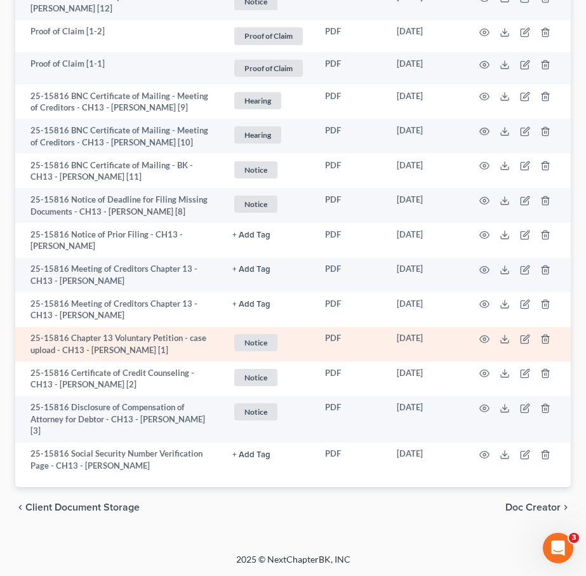
scroll to position [1235, 0]
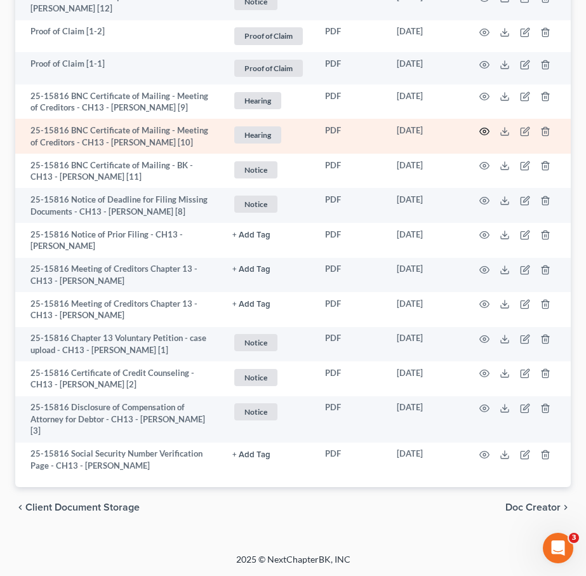
click at [487, 136] on icon "button" at bounding box center [484, 131] width 10 height 10
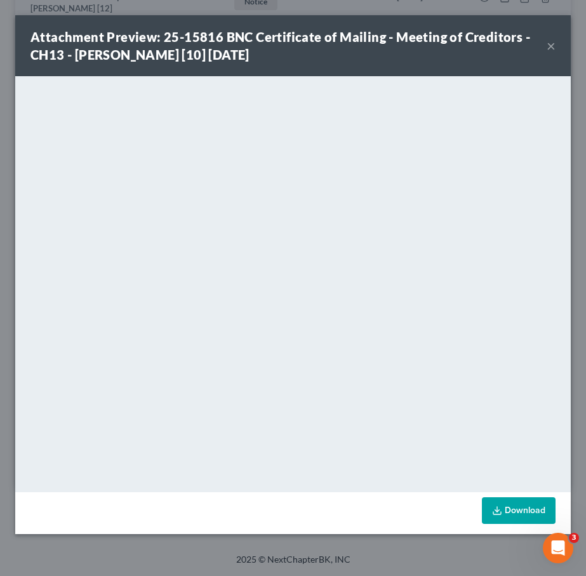
click at [552, 45] on button "×" at bounding box center [550, 45] width 9 height 15
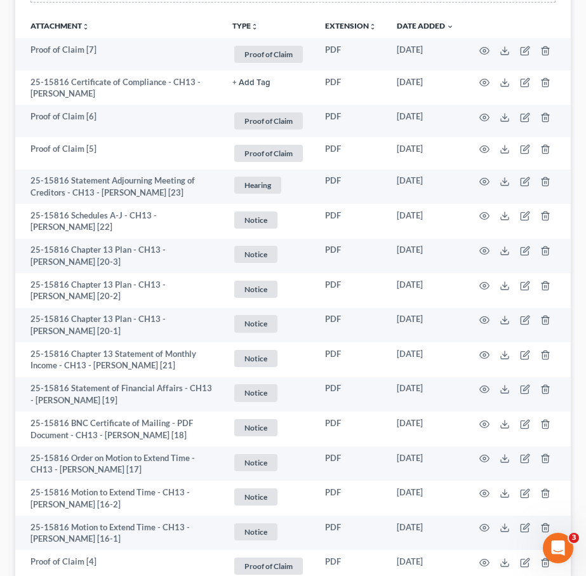
scroll to position [0, 0]
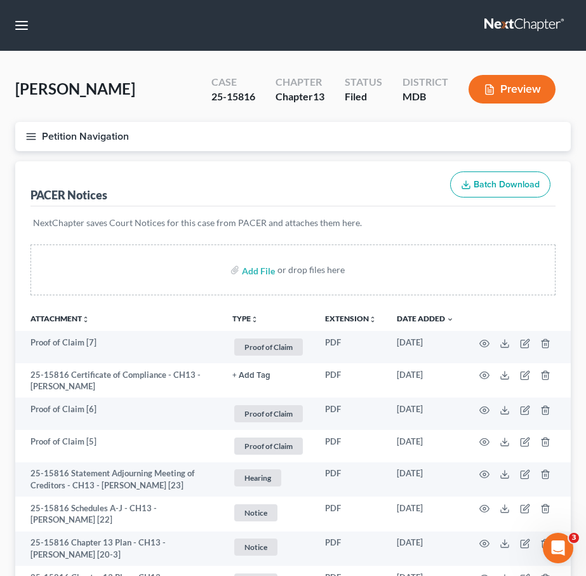
click at [493, 24] on link at bounding box center [524, 25] width 81 height 23
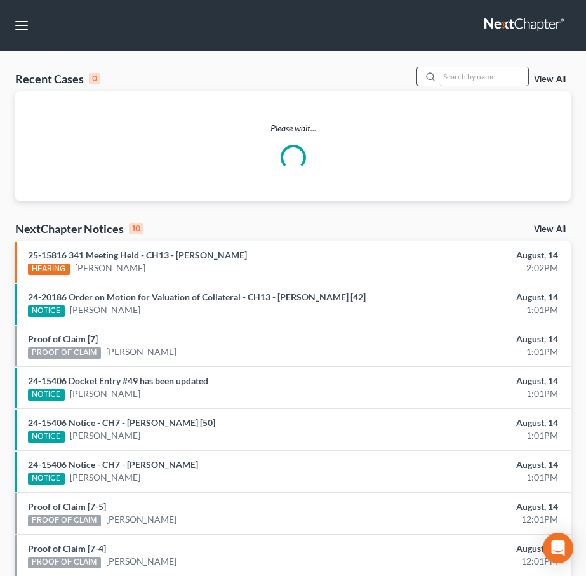
click at [479, 80] on input "search" at bounding box center [483, 76] width 89 height 18
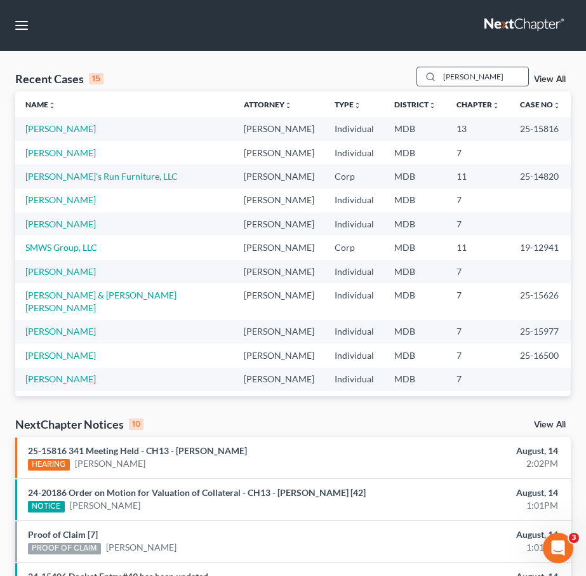
type input "[PERSON_NAME]"
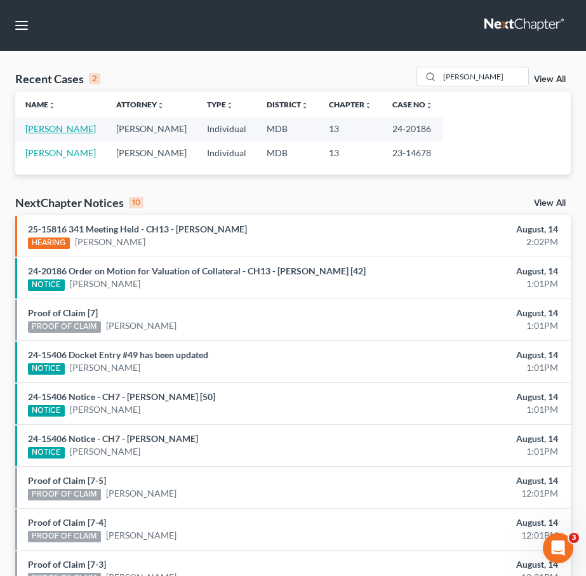
click at [51, 130] on link "[PERSON_NAME]" at bounding box center [60, 128] width 70 height 11
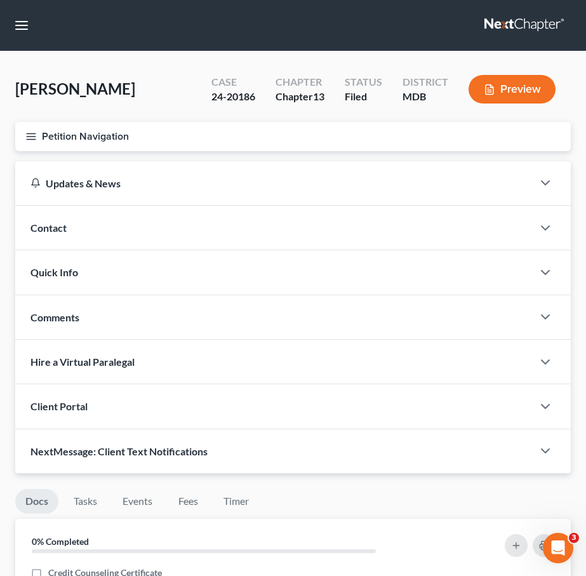
click at [29, 131] on icon "button" at bounding box center [30, 136] width 11 height 11
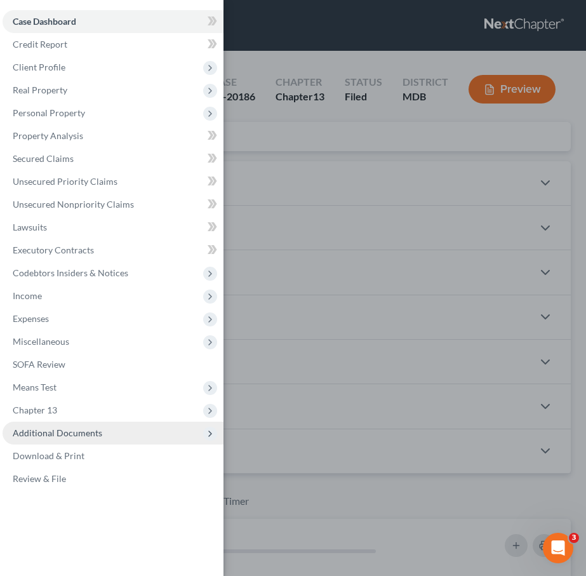
click at [34, 426] on span "Additional Documents" at bounding box center [113, 432] width 221 height 23
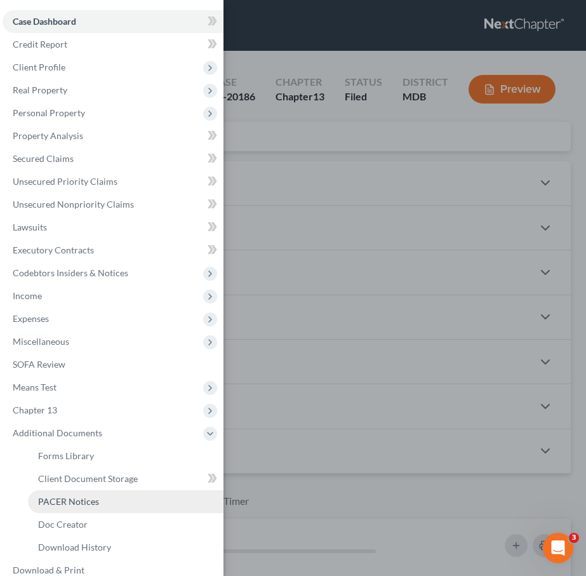
click at [47, 498] on span "PACER Notices" at bounding box center [68, 501] width 61 height 11
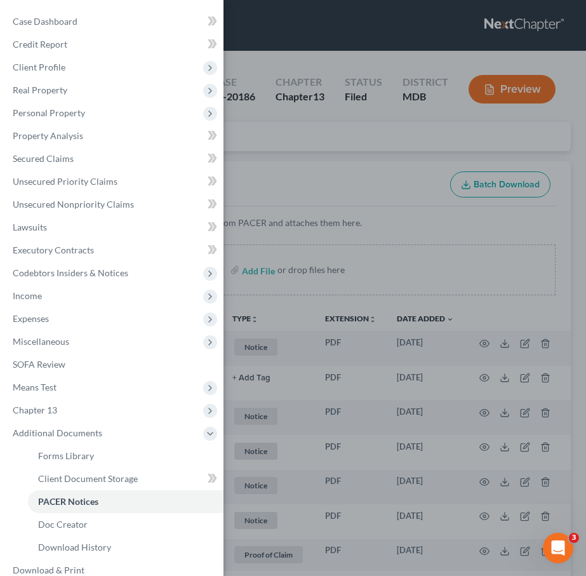
click at [271, 187] on div "Case Dashboard Payments Invoices Payments Payments Credit Report Client Profile" at bounding box center [293, 288] width 586 height 576
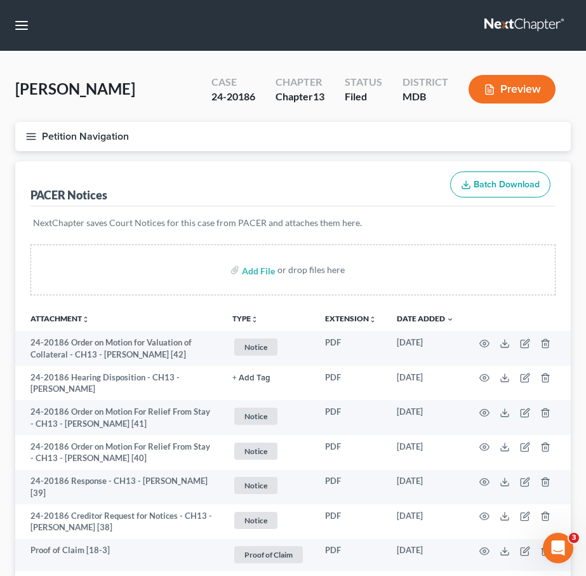
click at [23, 140] on button "Petition Navigation" at bounding box center [292, 136] width 555 height 29
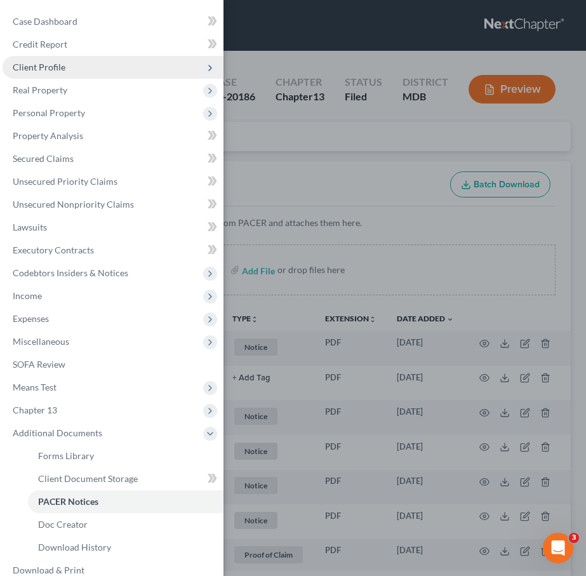
click at [37, 69] on span "Client Profile" at bounding box center [39, 67] width 53 height 11
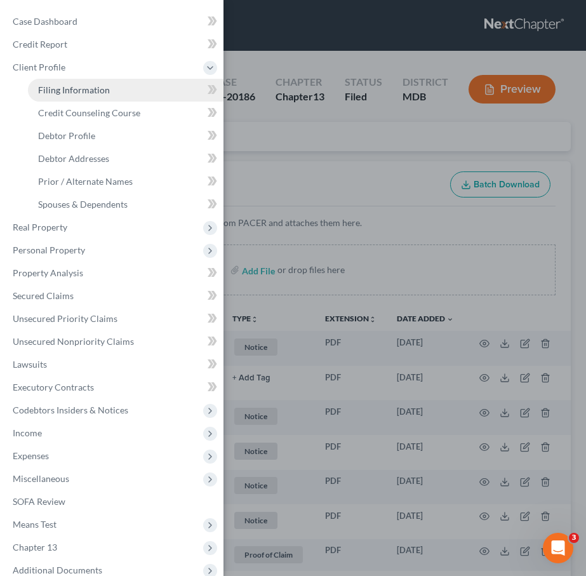
click at [48, 98] on link "Filing Information" at bounding box center [125, 90] width 195 height 23
select select "1"
select select "0"
select select "3"
select select "21"
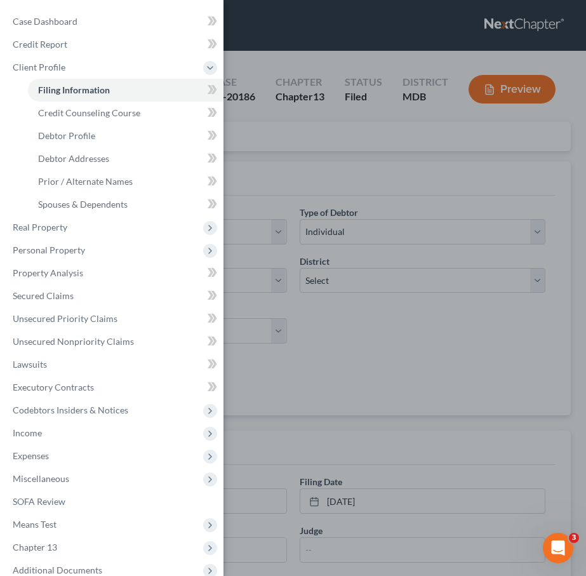
click at [286, 166] on div "Case Dashboard Payments Invoices Payments Payments Credit Report Client Profile" at bounding box center [293, 288] width 586 height 576
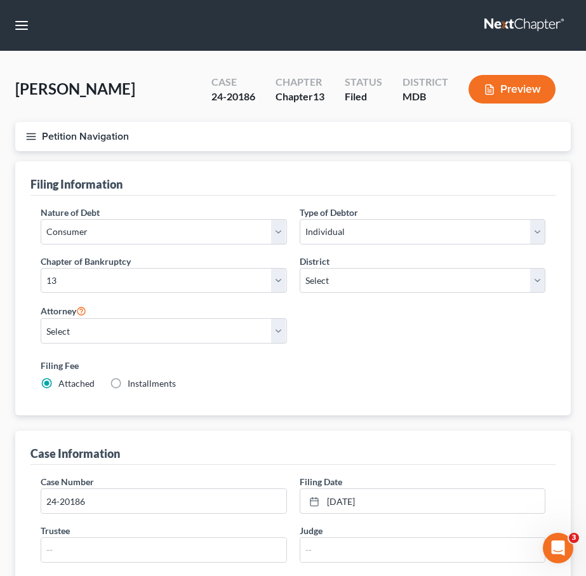
click at [30, 132] on icon "button" at bounding box center [30, 136] width 11 height 11
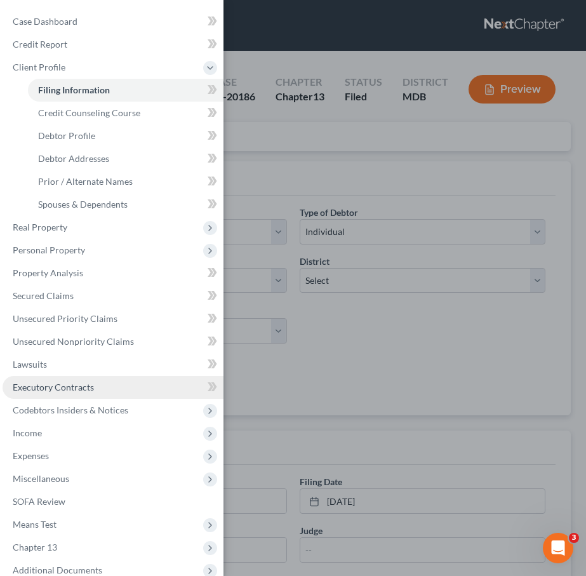
click at [57, 390] on span "Executory Contracts" at bounding box center [53, 386] width 81 height 11
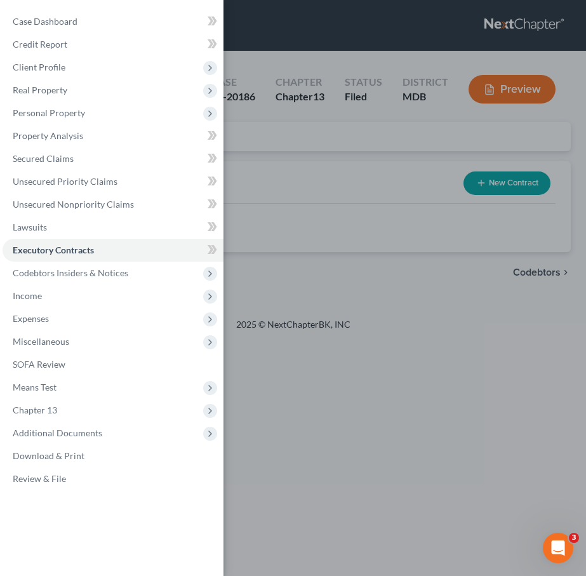
click at [255, 159] on div "Case Dashboard Payments Invoices Payments Payments Credit Report Client Profile" at bounding box center [293, 288] width 586 height 576
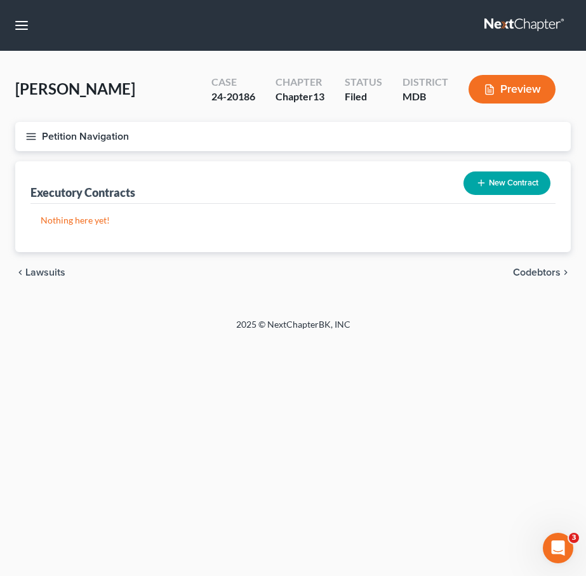
click at [30, 138] on icon "button" at bounding box center [30, 136] width 11 height 11
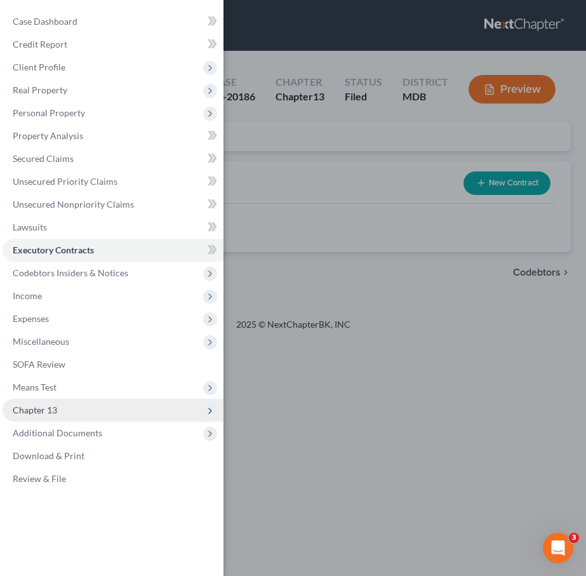
click at [82, 411] on span "Chapter 13" at bounding box center [113, 409] width 221 height 23
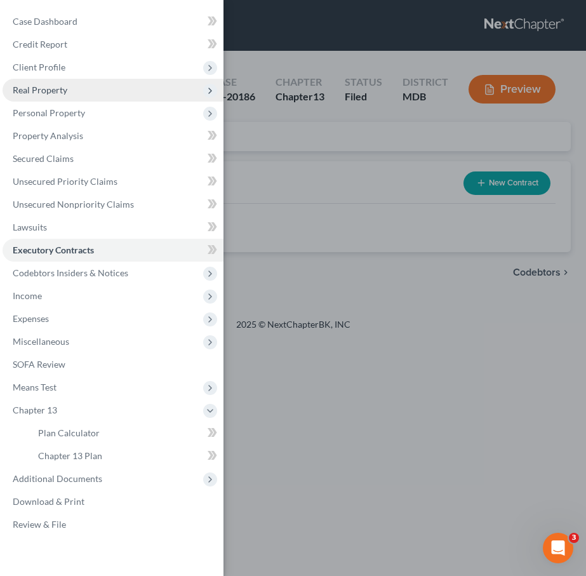
click at [34, 84] on span "Real Property" at bounding box center [40, 89] width 55 height 11
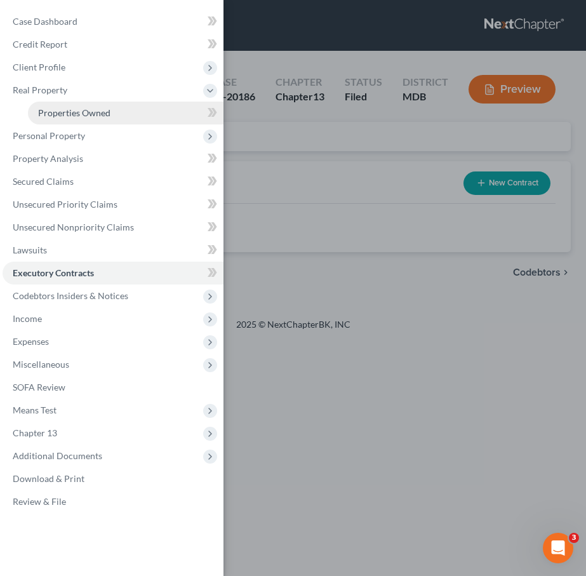
click at [41, 117] on span "Properties Owned" at bounding box center [74, 112] width 72 height 11
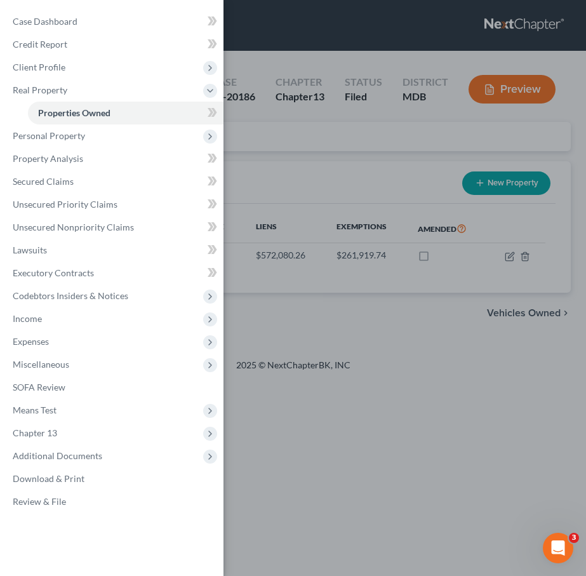
click at [283, 162] on div "Case Dashboard Payments Invoices Payments Payments Credit Report Client Profile" at bounding box center [293, 288] width 586 height 576
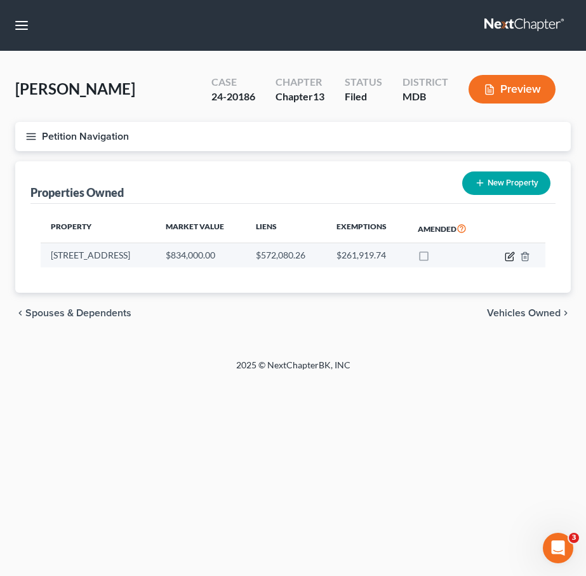
click at [508, 258] on icon "button" at bounding box center [509, 256] width 10 height 10
select select "21"
select select "3"
select select "5"
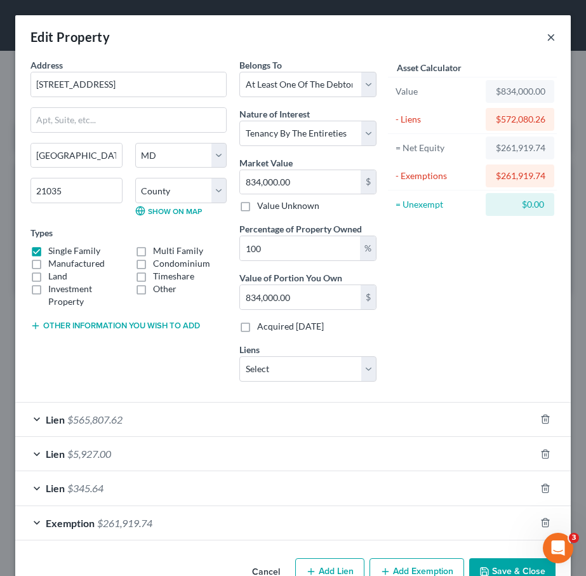
click at [551, 37] on button "×" at bounding box center [550, 36] width 9 height 15
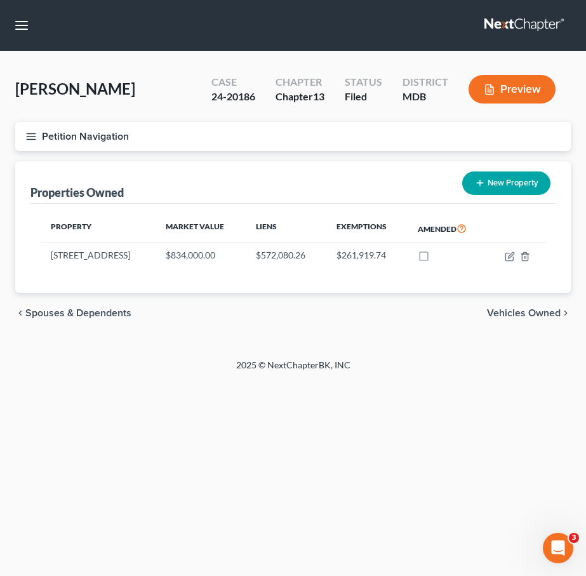
click at [29, 140] on icon "button" at bounding box center [30, 136] width 11 height 11
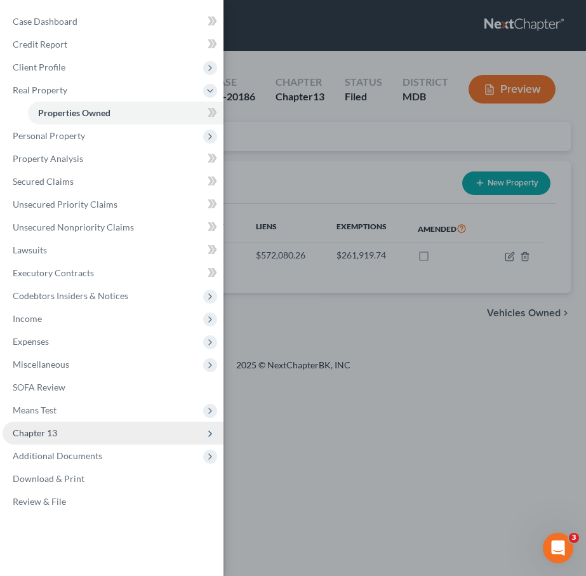
click at [43, 427] on span "Chapter 13" at bounding box center [35, 432] width 44 height 11
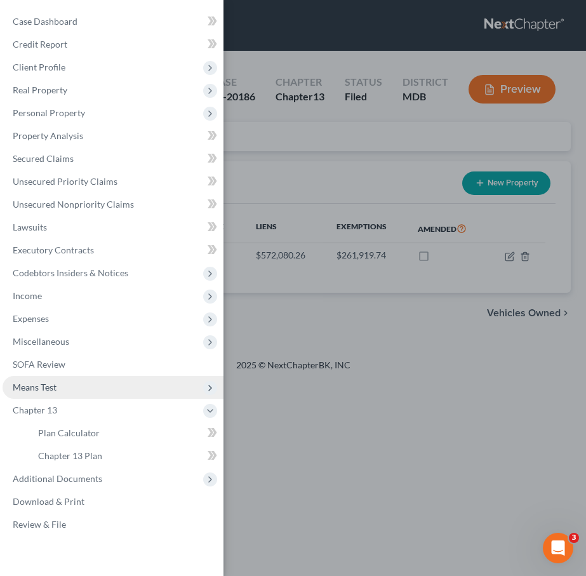
click at [54, 381] on span "Means Test" at bounding box center [35, 386] width 44 height 11
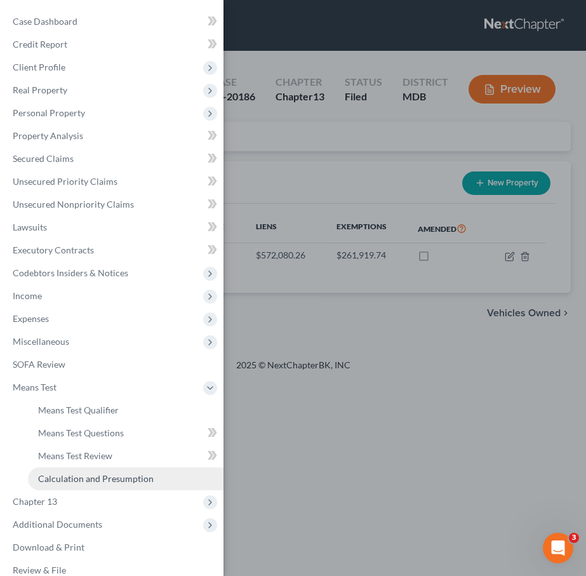
click at [63, 480] on span "Calculation and Presumption" at bounding box center [95, 478] width 115 height 11
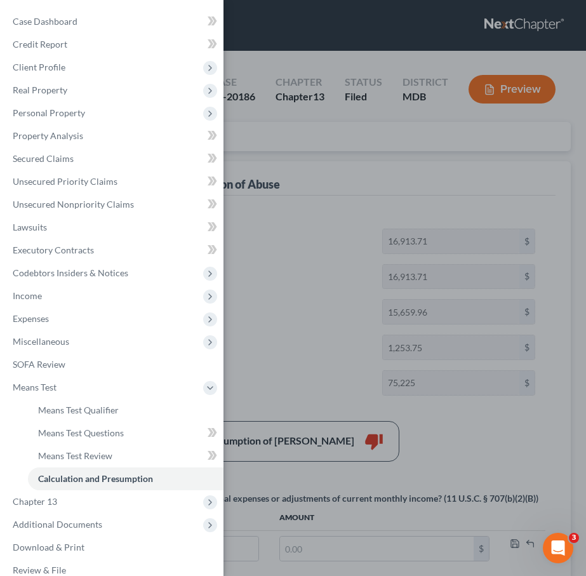
click at [291, 132] on div "Case Dashboard Payments Invoices Payments Payments Credit Report Client Profile" at bounding box center [293, 288] width 586 height 576
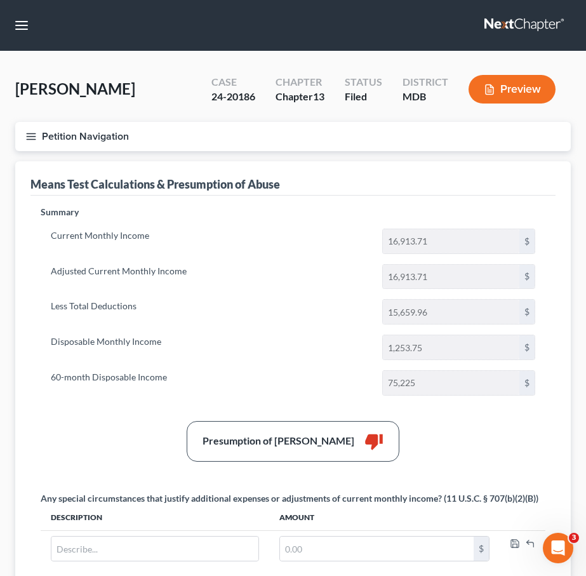
click at [30, 131] on icon "button" at bounding box center [30, 136] width 11 height 11
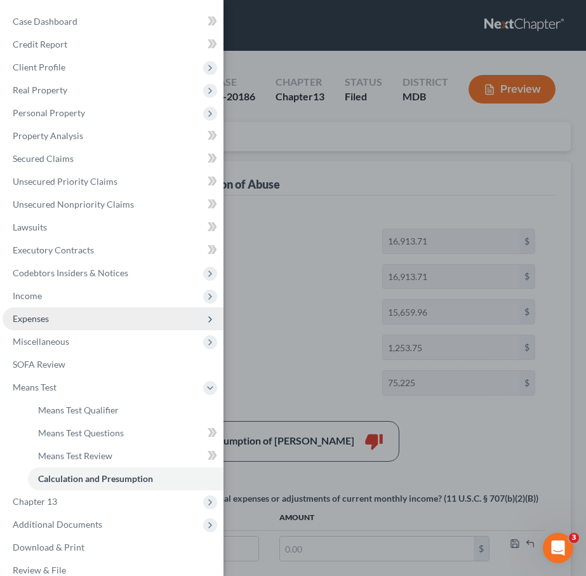
click at [51, 313] on span "Expenses" at bounding box center [113, 318] width 221 height 23
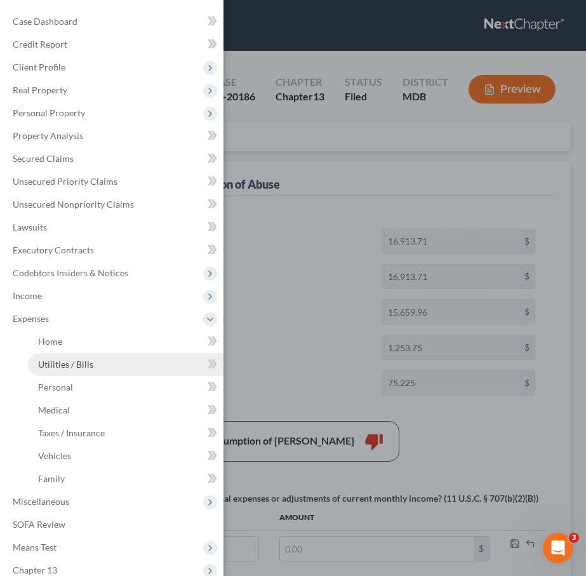
click at [80, 361] on span "Utilities / Bills" at bounding box center [65, 364] width 55 height 11
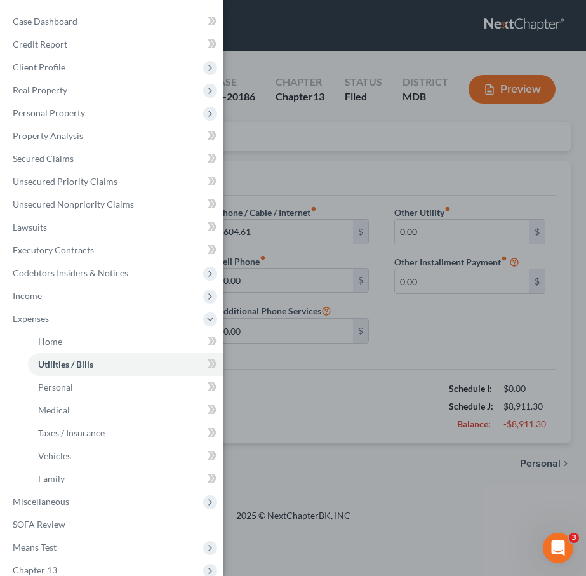
click at [284, 177] on div "Case Dashboard Payments Invoices Payments Payments Credit Report Client Profile" at bounding box center [293, 288] width 586 height 576
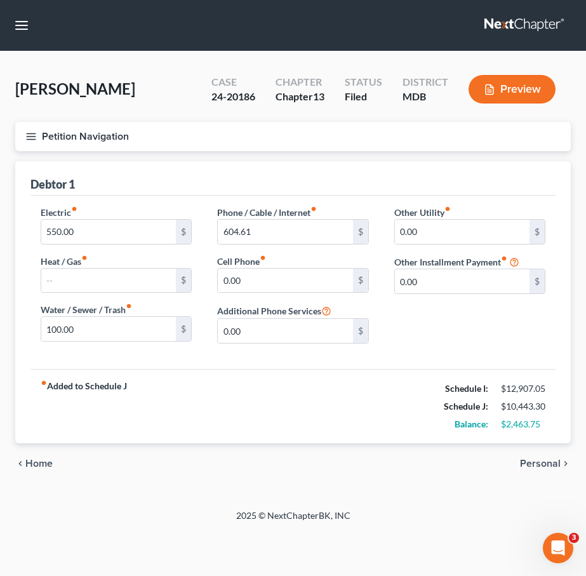
click at [306, 451] on div "chevron_left Home Personal chevron_right" at bounding box center [292, 463] width 555 height 41
click at [539, 460] on span "Personal" at bounding box center [540, 463] width 41 height 10
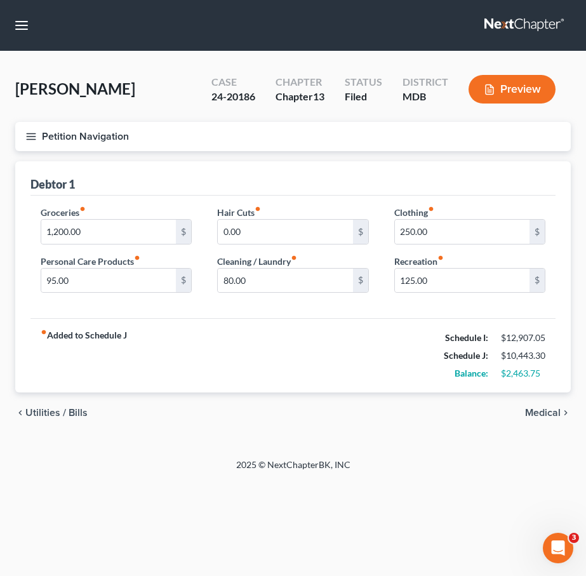
click at [538, 407] on span "Medical" at bounding box center [543, 412] width 36 height 10
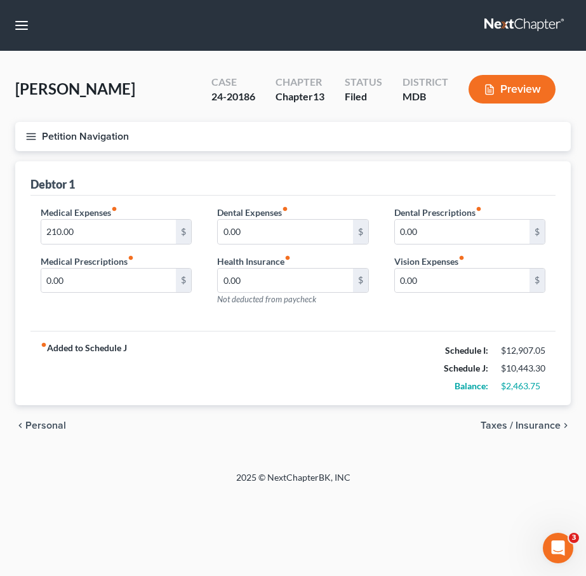
click at [536, 425] on span "Taxes / Insurance" at bounding box center [520, 425] width 80 height 10
